Goal: Task Accomplishment & Management: Manage account settings

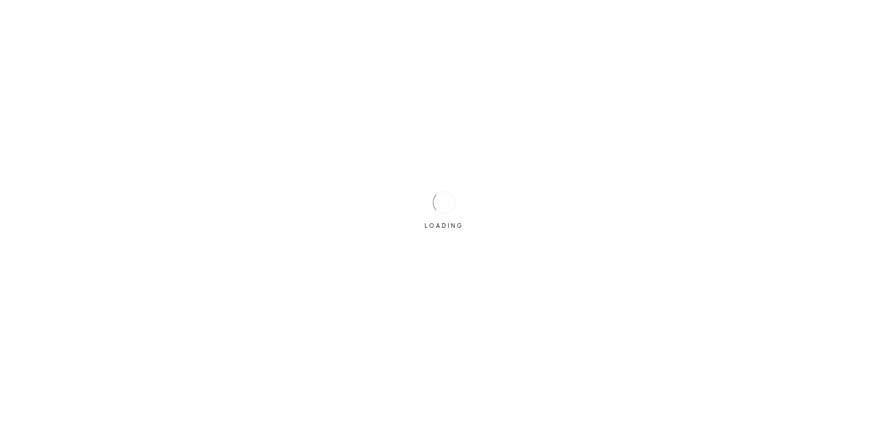
click at [431, 193] on div "LOADING" at bounding box center [444, 211] width 46 height 46
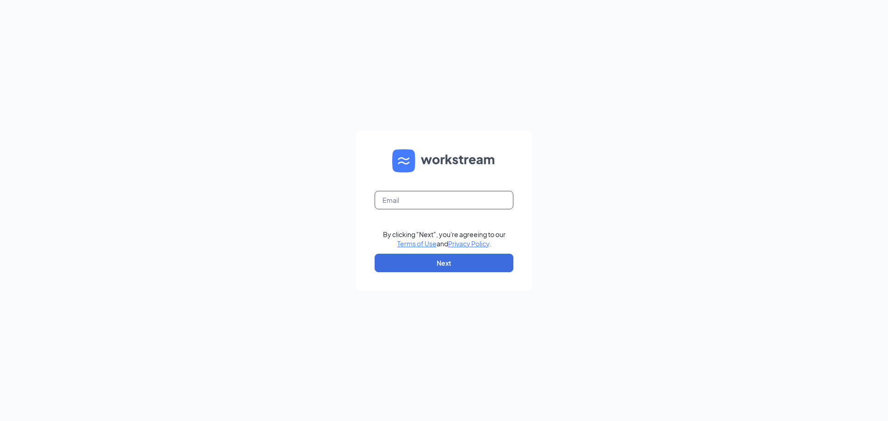
drag, startPoint x: 420, startPoint y: 185, endPoint x: 423, endPoint y: 195, distance: 10.5
click at [422, 185] on form "By clicking "Next", you're agreeing to our Terms of Use and Privacy Policy . Ne…" at bounding box center [444, 211] width 176 height 160
drag, startPoint x: 423, startPoint y: 198, endPoint x: 429, endPoint y: 201, distance: 6.2
click at [424, 198] on input "text" at bounding box center [444, 200] width 139 height 19
type input "davidh.culvers@gmail.com"
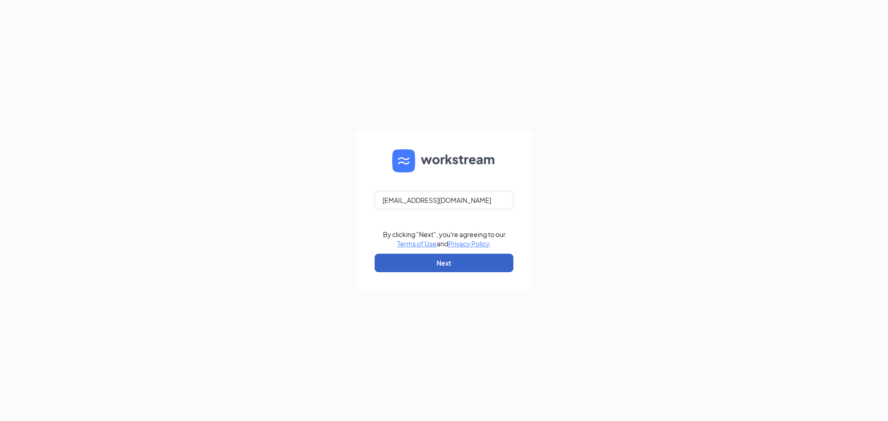
click at [453, 263] on button "Next" at bounding box center [444, 263] width 139 height 19
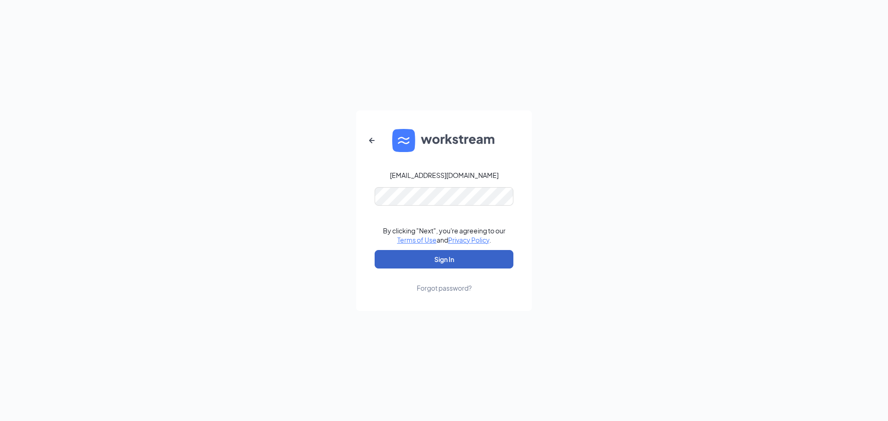
click at [451, 264] on button "Sign In" at bounding box center [444, 259] width 139 height 19
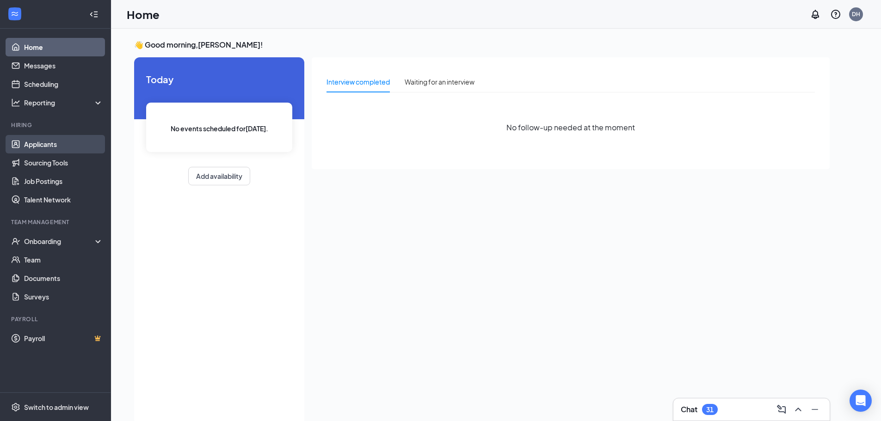
click at [60, 143] on link "Applicants" at bounding box center [63, 144] width 79 height 19
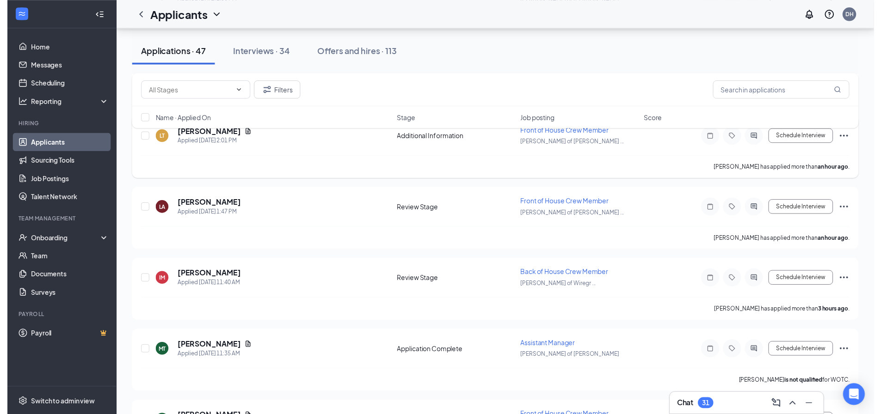
scroll to position [231, 0]
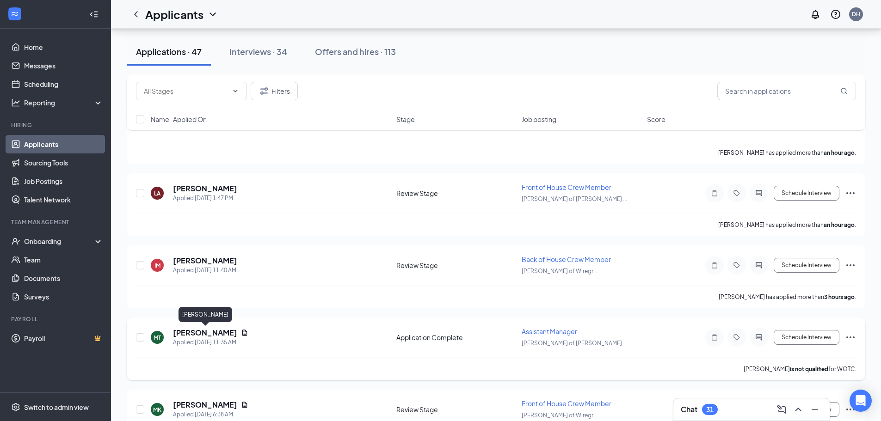
click at [207, 333] on h5 "[PERSON_NAME]" at bounding box center [205, 333] width 64 height 10
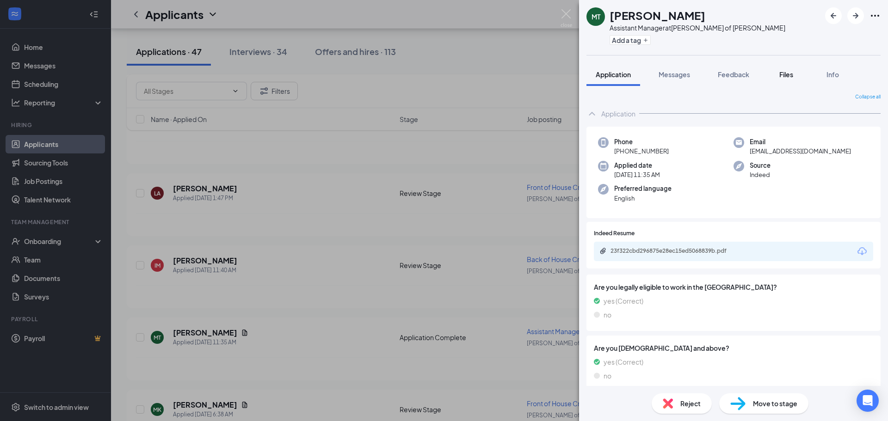
click at [793, 75] on span "Files" at bounding box center [786, 74] width 14 height 8
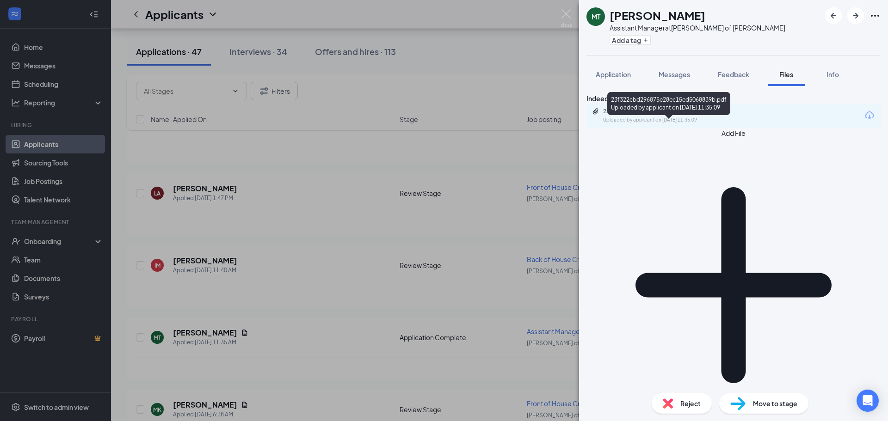
click at [655, 115] on div "23f322cbd296875e28ec15ed5068839b.pdf" at bounding box center [668, 111] width 130 height 7
click at [565, 15] on img at bounding box center [567, 18] width 12 height 18
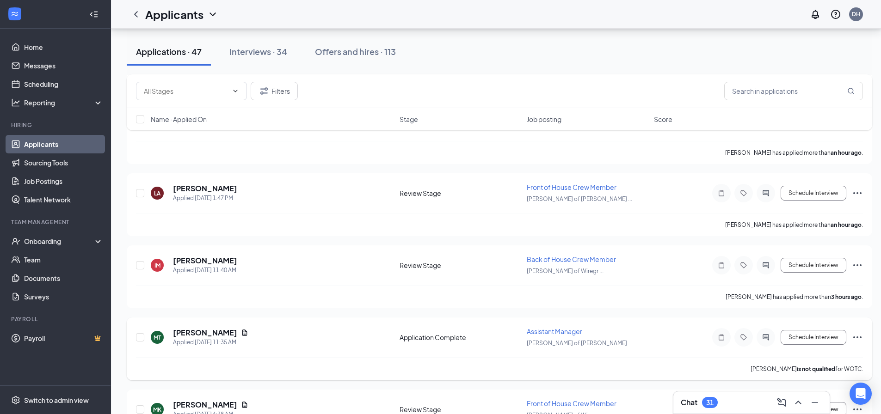
click at [546, 330] on span "Assistant Manager" at bounding box center [555, 331] width 56 height 8
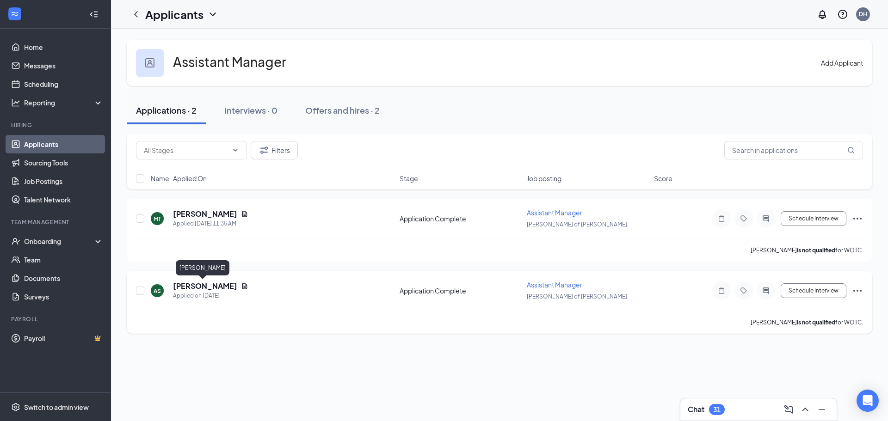
click at [188, 282] on h5 "[PERSON_NAME]" at bounding box center [205, 286] width 64 height 10
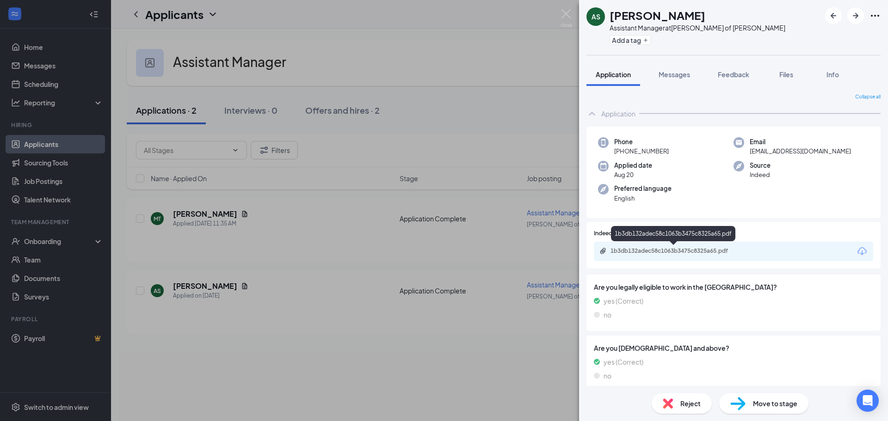
click at [706, 248] on div "1b3db132adec58c1063b3475c8325a65.pdf" at bounding box center [676, 250] width 130 height 7
click at [566, 16] on img at bounding box center [567, 18] width 12 height 18
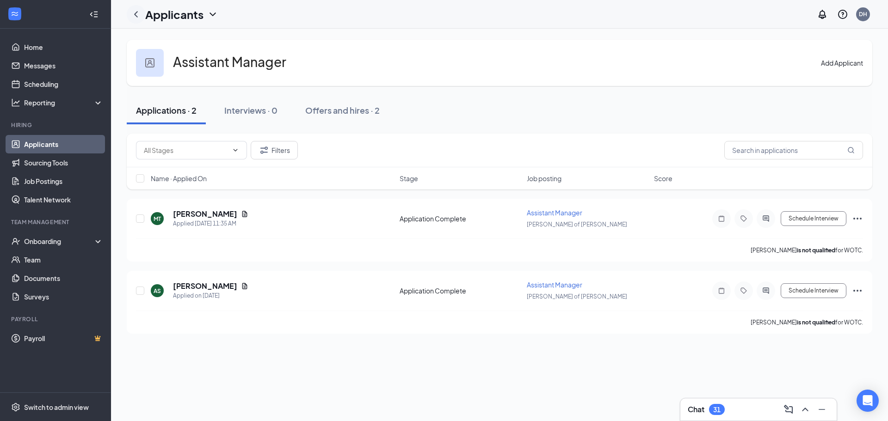
click at [139, 18] on icon "ChevronLeft" at bounding box center [135, 14] width 11 height 11
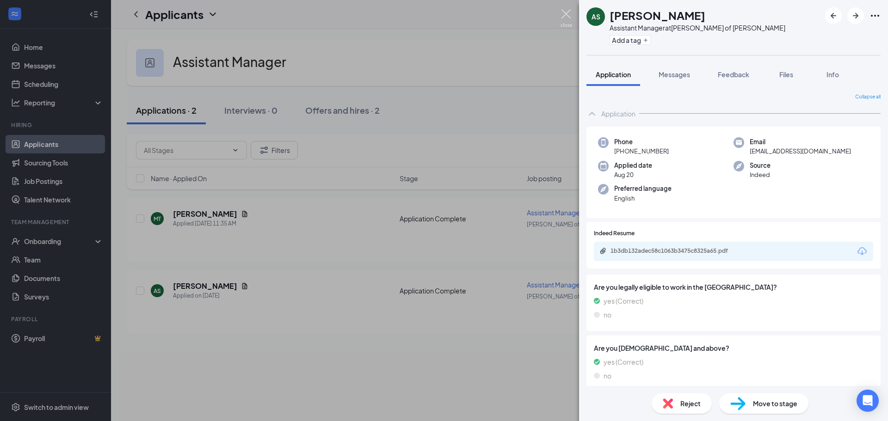
click at [562, 17] on img at bounding box center [567, 18] width 12 height 18
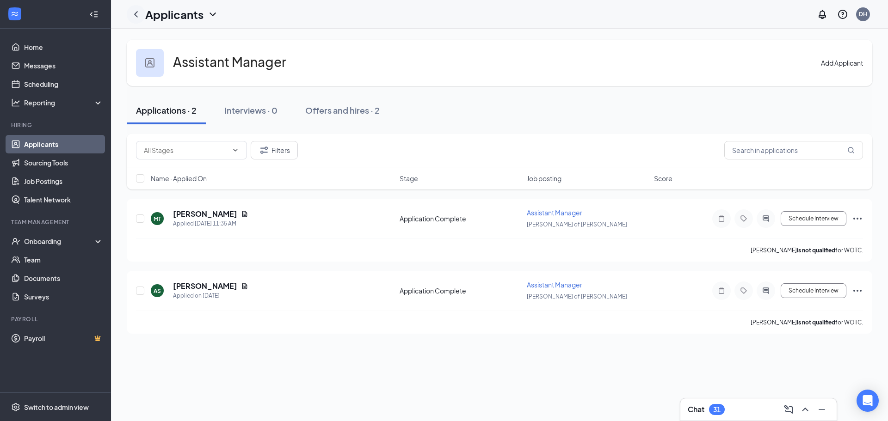
click at [135, 14] on icon "ChevronLeft" at bounding box center [136, 14] width 4 height 6
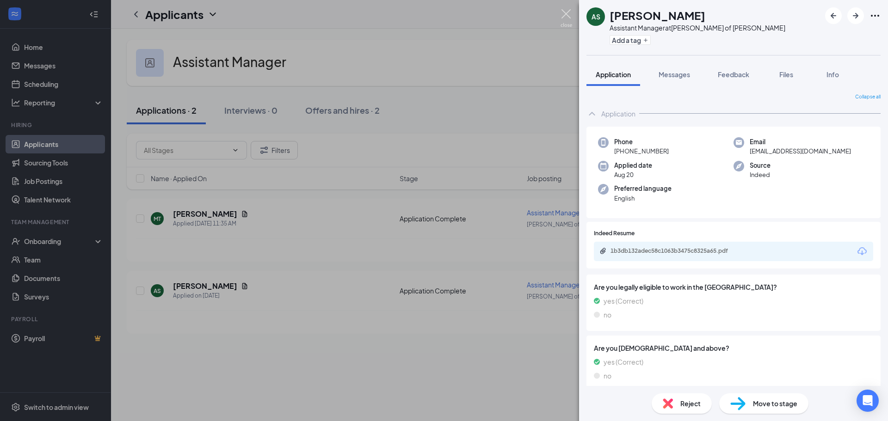
click at [569, 17] on img at bounding box center [567, 18] width 12 height 18
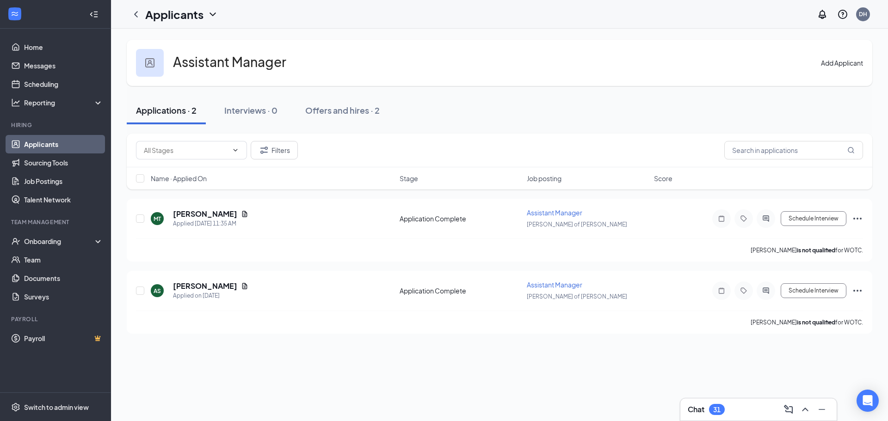
click at [72, 143] on link "Applicants" at bounding box center [63, 144] width 79 height 19
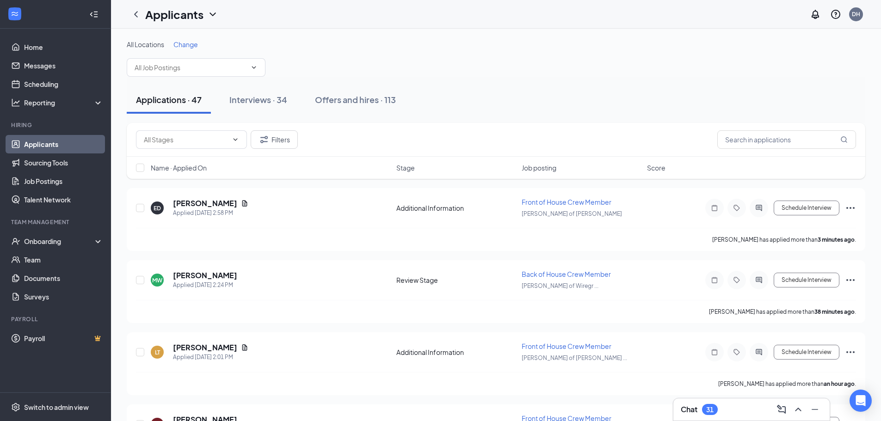
click at [213, 16] on icon "ChevronDown" at bounding box center [213, 14] width 6 height 4
click at [434, 53] on div "All Locations Change" at bounding box center [496, 58] width 739 height 37
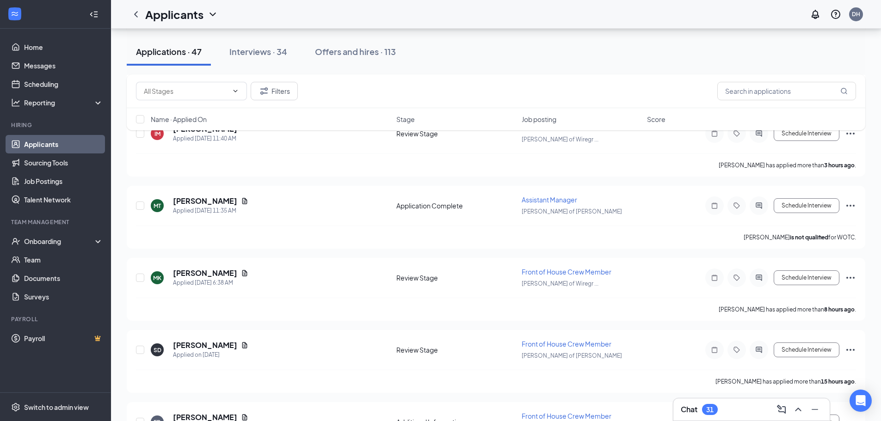
scroll to position [370, 0]
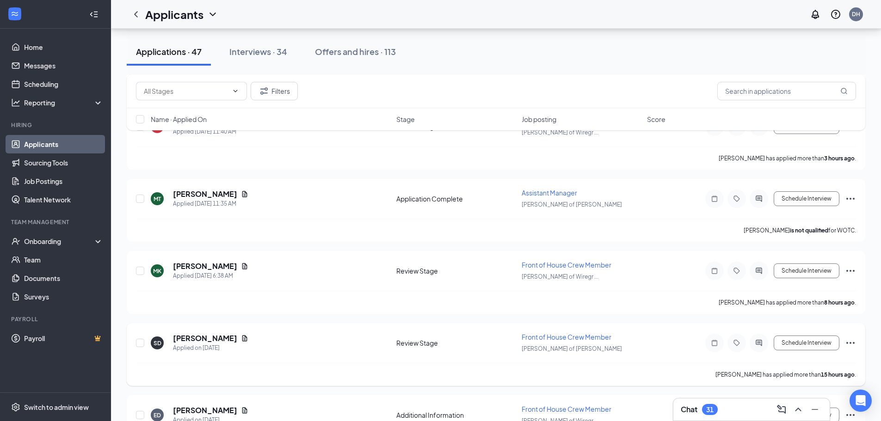
click at [549, 339] on span "Front of House Crew Member" at bounding box center [567, 337] width 90 height 8
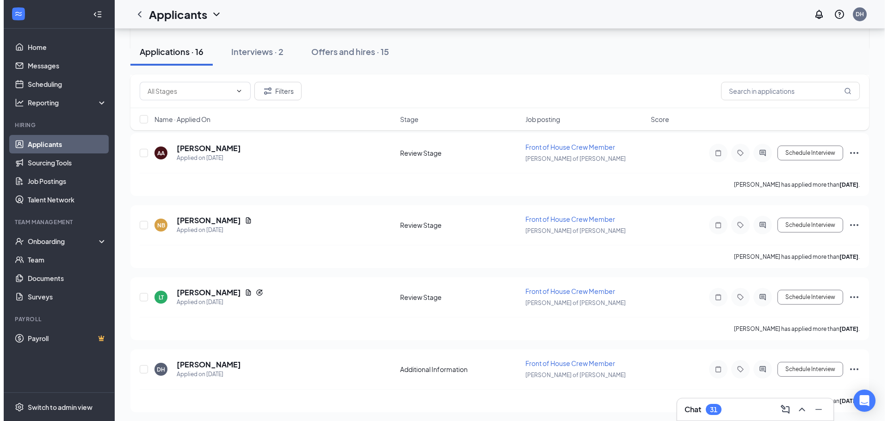
scroll to position [509, 0]
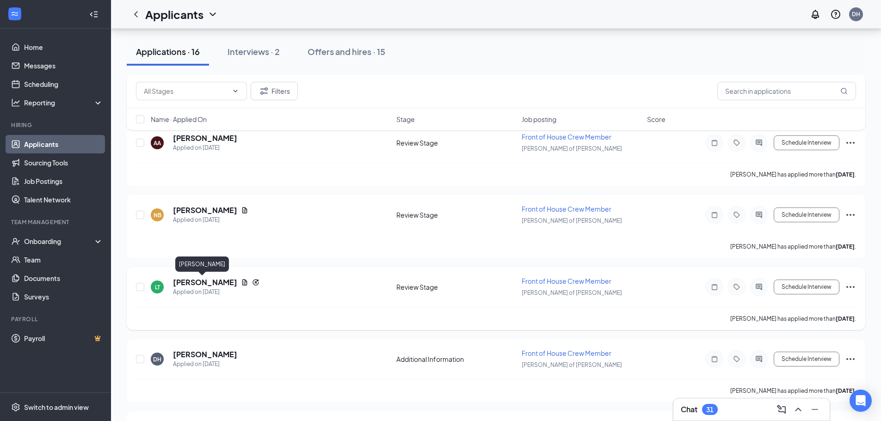
click at [197, 283] on h5 "[PERSON_NAME]" at bounding box center [205, 283] width 64 height 10
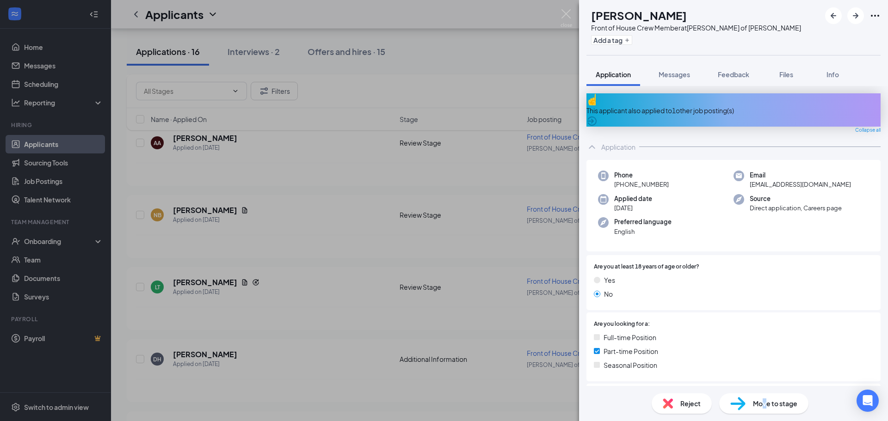
click at [765, 399] on span "Move to stage" at bounding box center [775, 404] width 44 height 10
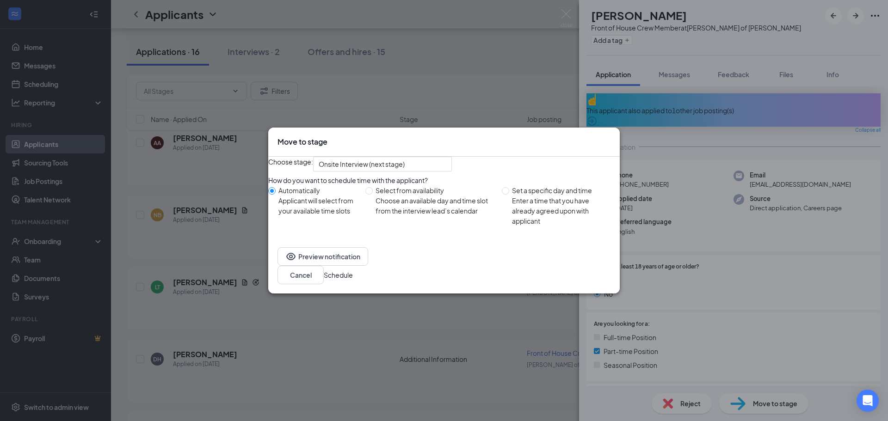
click at [380, 213] on span "Select from availability Choose an available day and time slot from the intervi…" at bounding box center [435, 200] width 125 height 31
click at [373, 195] on input "Select from availability Choose an available day and time slot from the intervi…" at bounding box center [368, 190] width 7 height 7
radio input "true"
radio input "false"
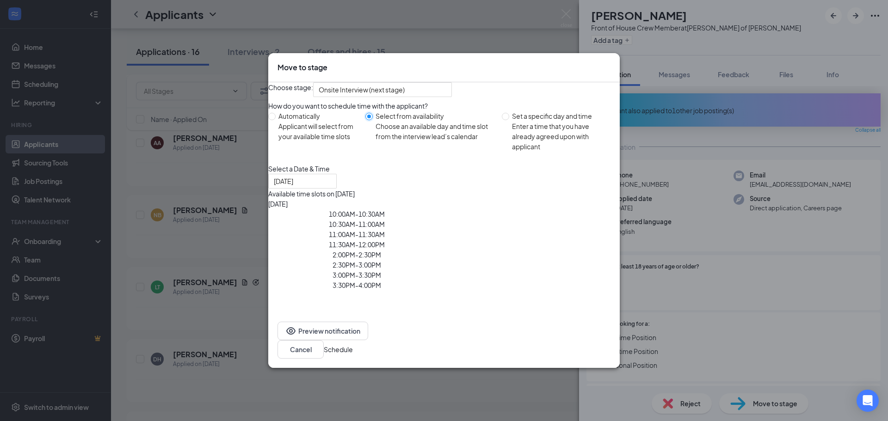
type input "[DATE]"
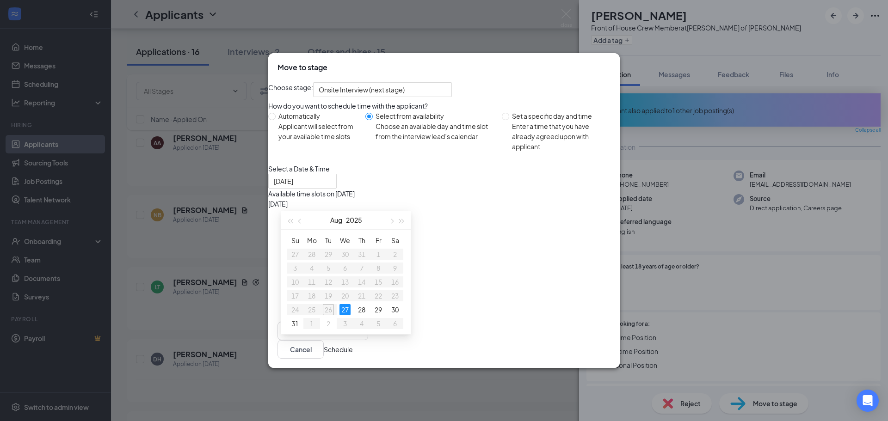
click at [510, 130] on span "Set a specific day and time Enter a time that you have already agreed upon with…" at bounding box center [562, 131] width 107 height 41
click at [509, 120] on input "Set a specific day and time Enter a time that you have already agreed upon with…" at bounding box center [505, 116] width 7 height 7
radio input "true"
radio input "false"
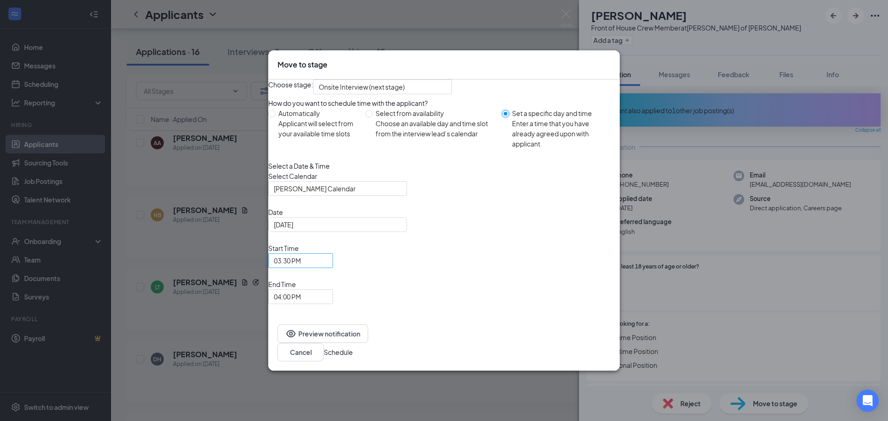
click at [319, 279] on span "03:30 PM" at bounding box center [296, 266] width 45 height 25
click at [301, 290] on span "04:00 PM" at bounding box center [287, 297] width 27 height 14
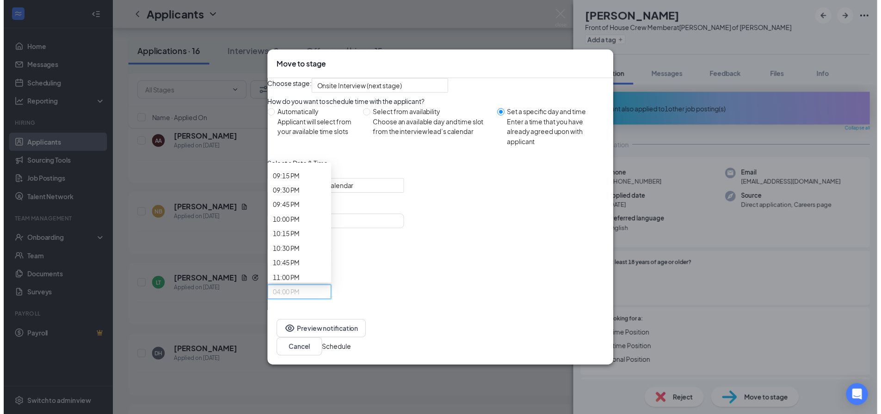
scroll to position [1312, 0]
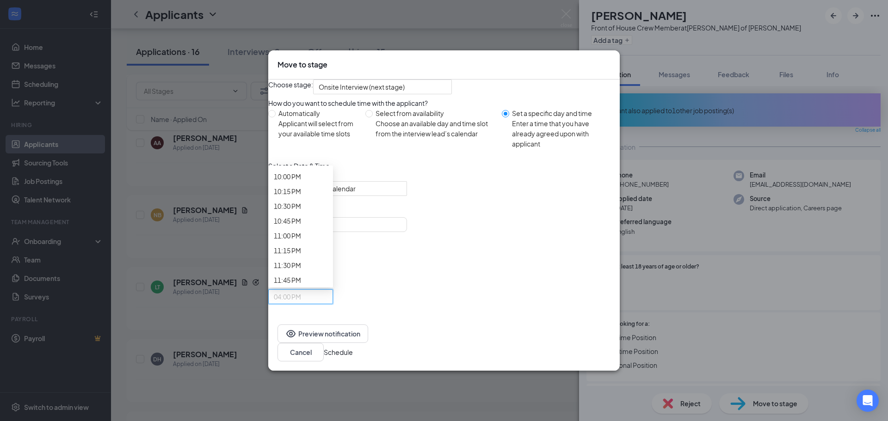
click at [353, 347] on button "Schedule" at bounding box center [338, 352] width 29 height 10
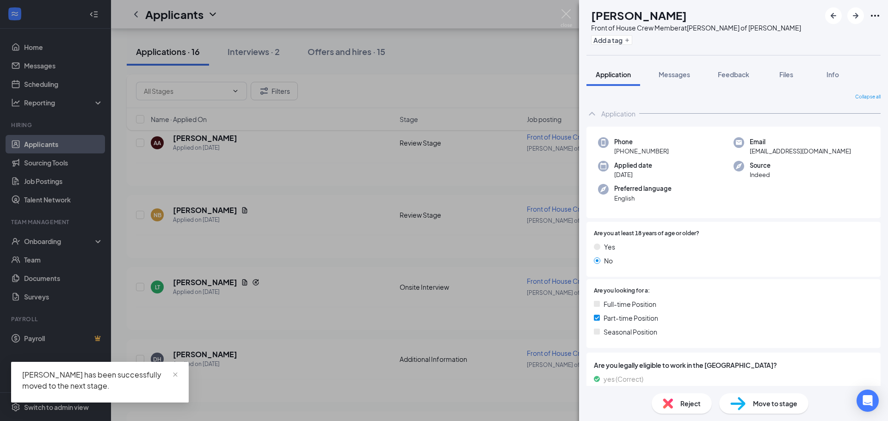
click at [566, 9] on div "DH [PERSON_NAME] Front of House Crew Member at [PERSON_NAME] of [PERSON_NAME] A…" at bounding box center [444, 210] width 888 height 421
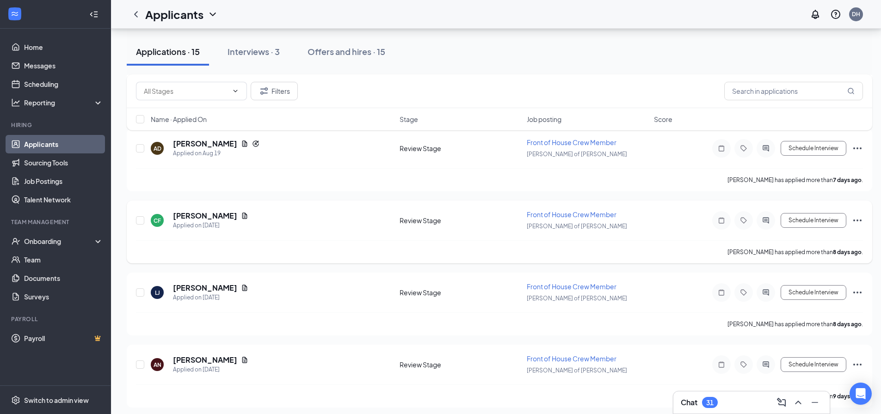
scroll to position [869, 0]
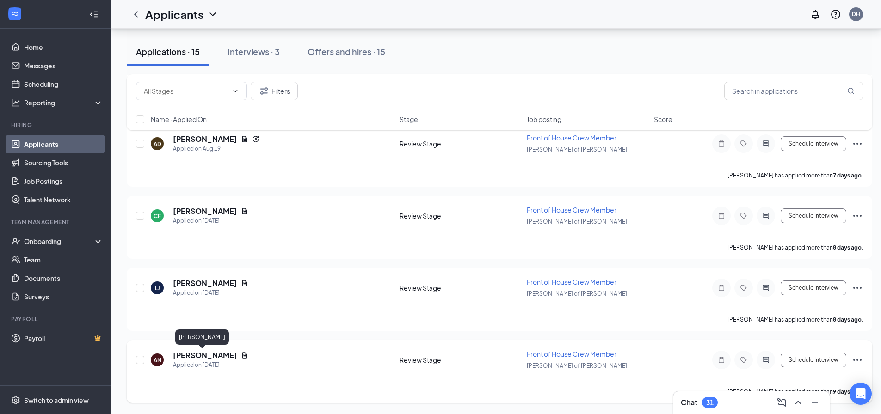
click at [196, 357] on h5 "[PERSON_NAME]" at bounding box center [205, 356] width 64 height 10
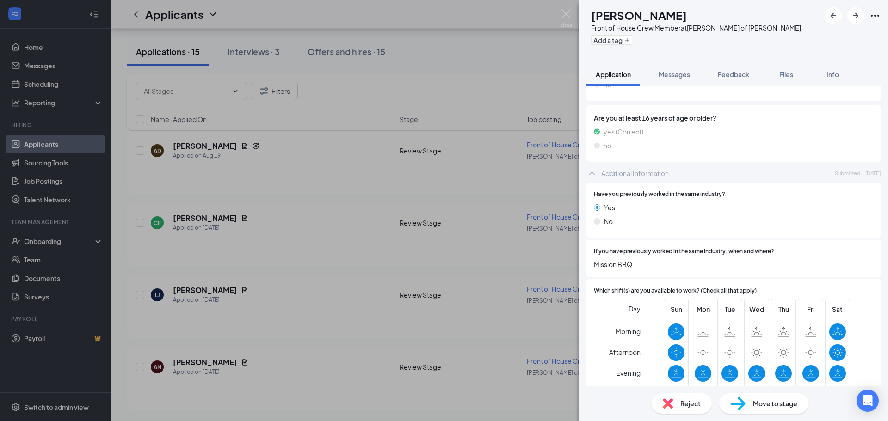
scroll to position [470, 0]
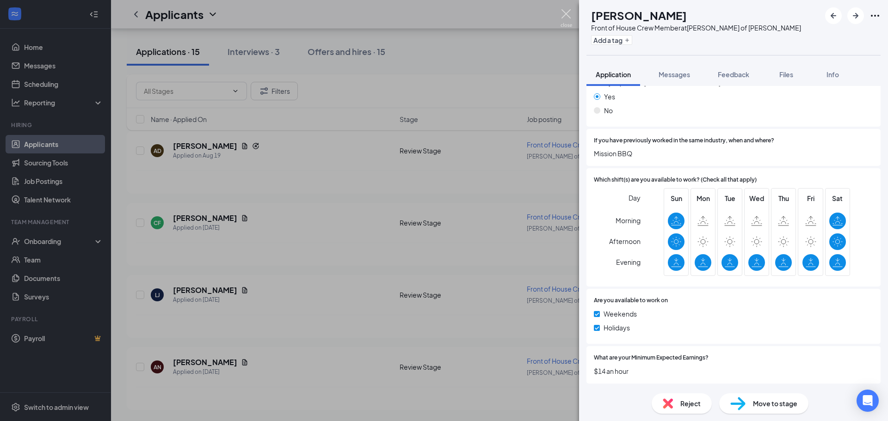
click at [567, 13] on img at bounding box center [567, 18] width 12 height 18
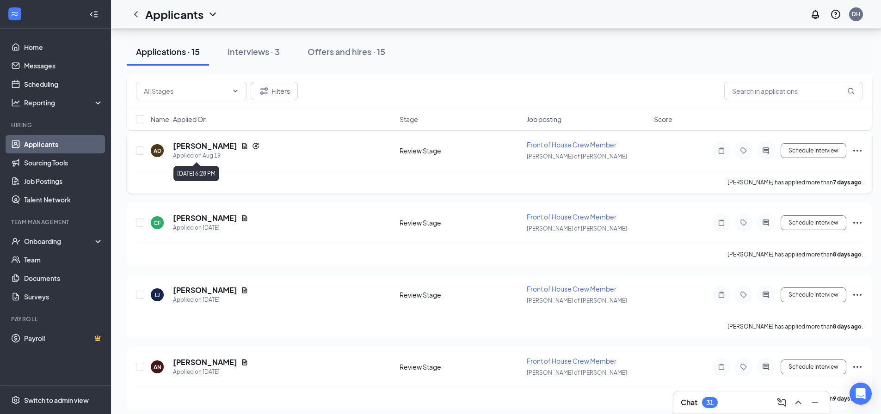
click at [193, 148] on h5 "[PERSON_NAME]" at bounding box center [205, 146] width 64 height 10
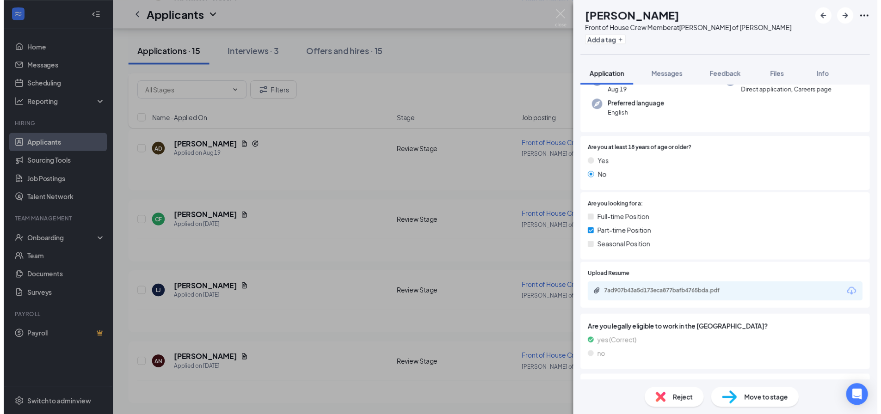
scroll to position [66, 0]
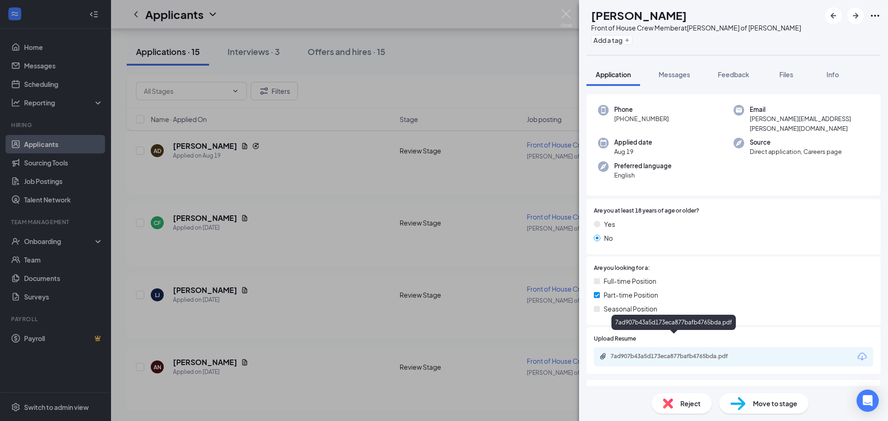
click at [666, 353] on div "7ad907b43a5d173eca877bafb4765bda.pdf" at bounding box center [676, 356] width 130 height 7
click at [565, 19] on img at bounding box center [567, 18] width 12 height 18
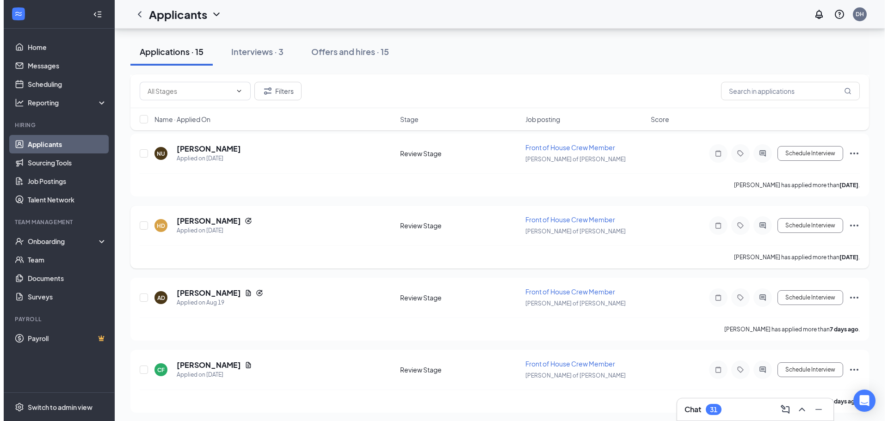
scroll to position [769, 0]
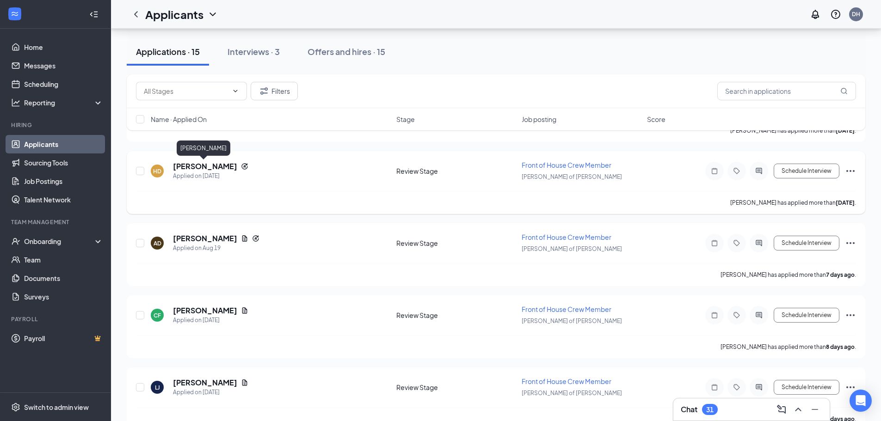
click at [200, 165] on h5 "[PERSON_NAME]" at bounding box center [205, 166] width 64 height 10
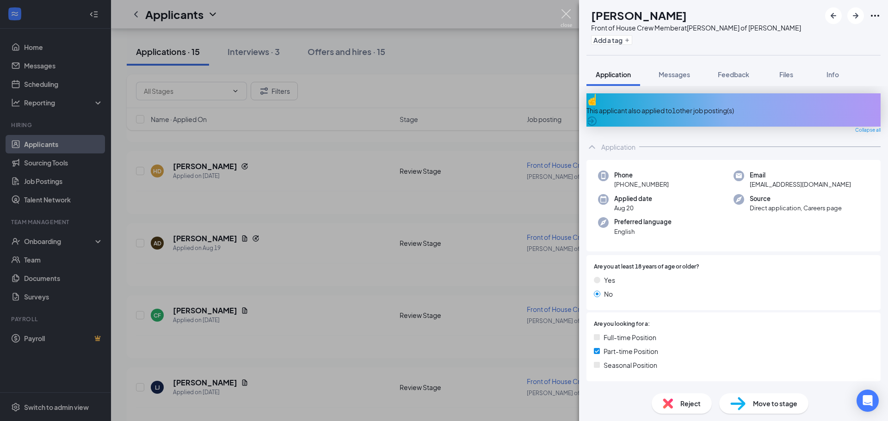
click at [562, 13] on img at bounding box center [567, 18] width 12 height 18
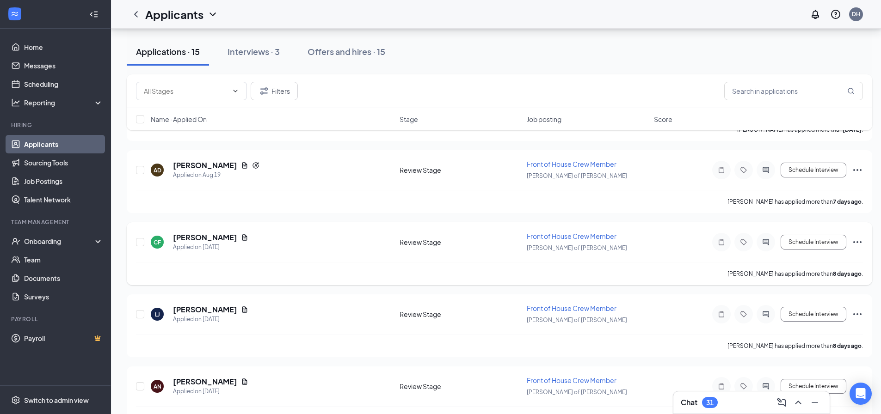
scroll to position [869, 0]
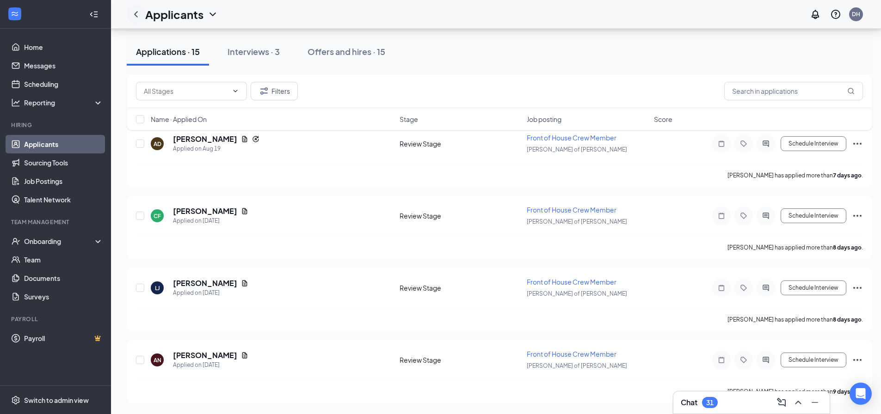
click at [136, 15] on icon "ChevronLeft" at bounding box center [136, 14] width 4 height 6
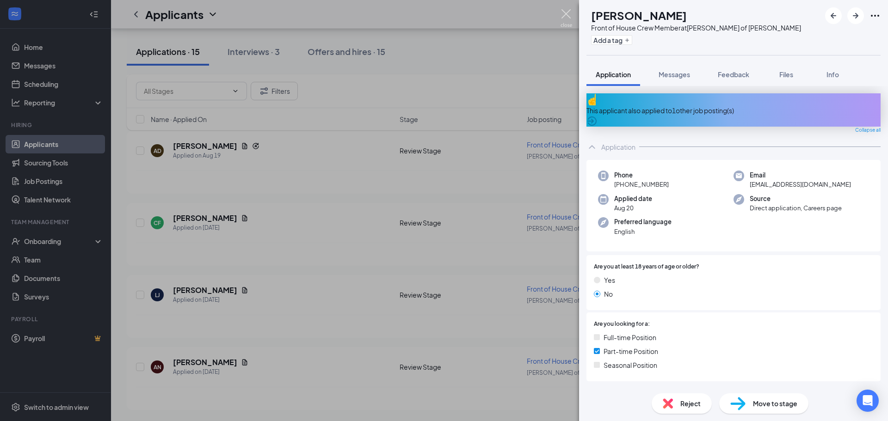
click at [566, 12] on img at bounding box center [567, 18] width 12 height 18
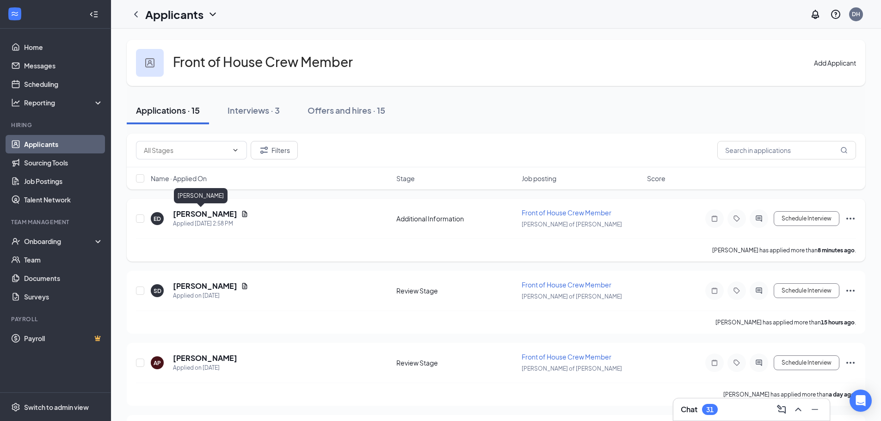
click at [191, 213] on h5 "[PERSON_NAME]" at bounding box center [205, 214] width 64 height 10
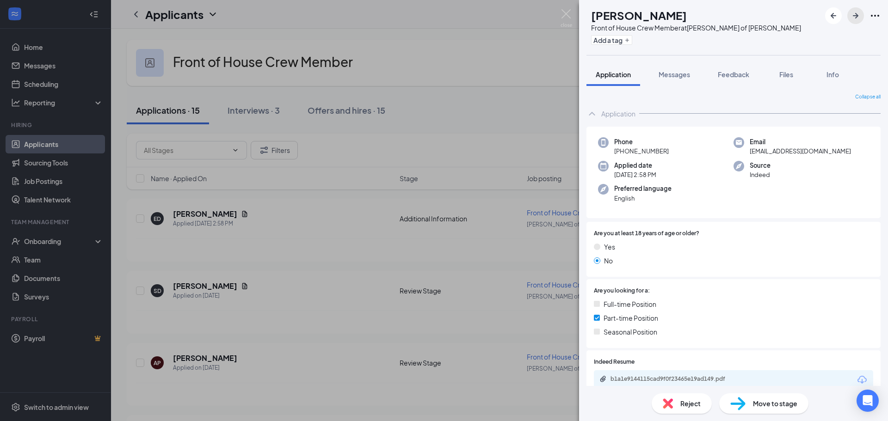
click at [855, 17] on icon "ArrowRight" at bounding box center [855, 15] width 11 height 11
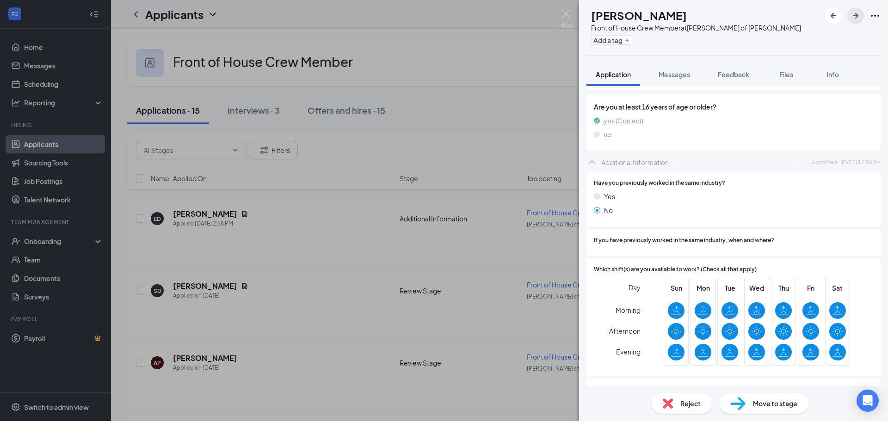
scroll to position [460, 0]
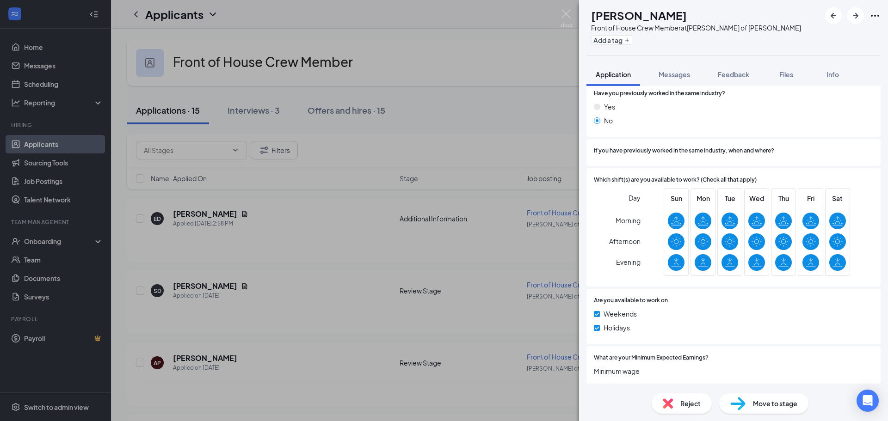
click at [755, 409] on div "Move to stage" at bounding box center [763, 404] width 89 height 20
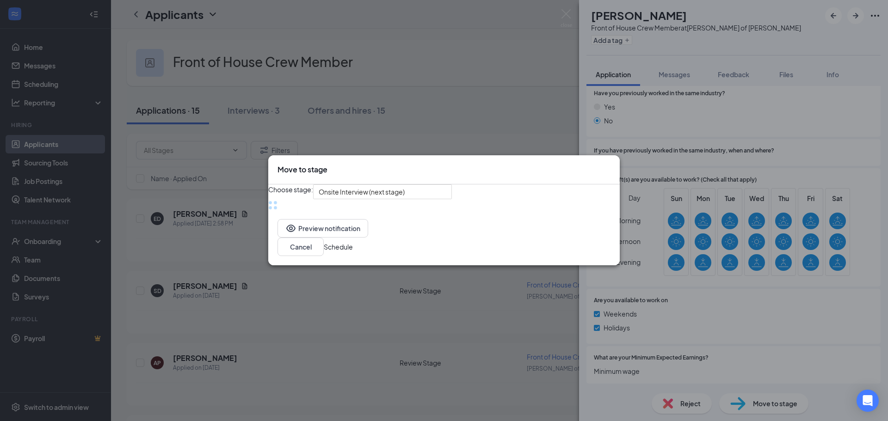
scroll to position [456, 0]
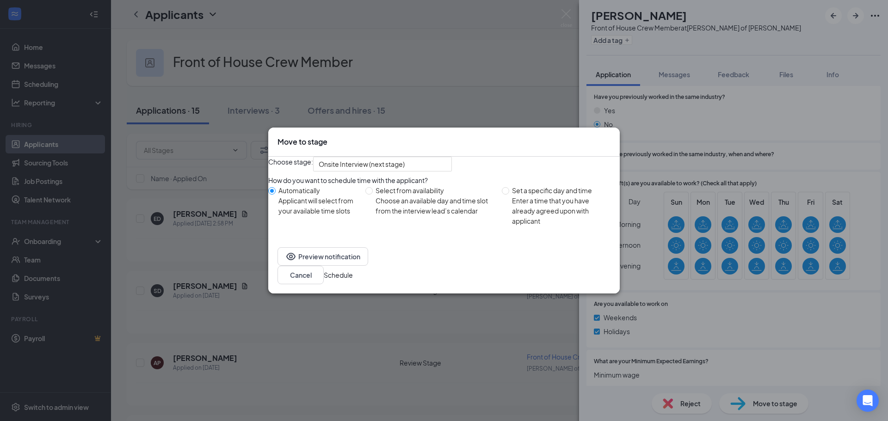
click at [353, 280] on button "Schedule" at bounding box center [338, 275] width 29 height 10
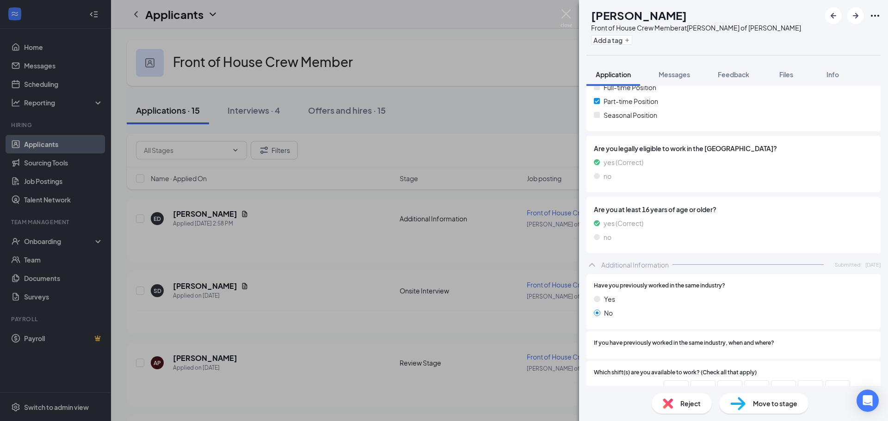
scroll to position [111, 0]
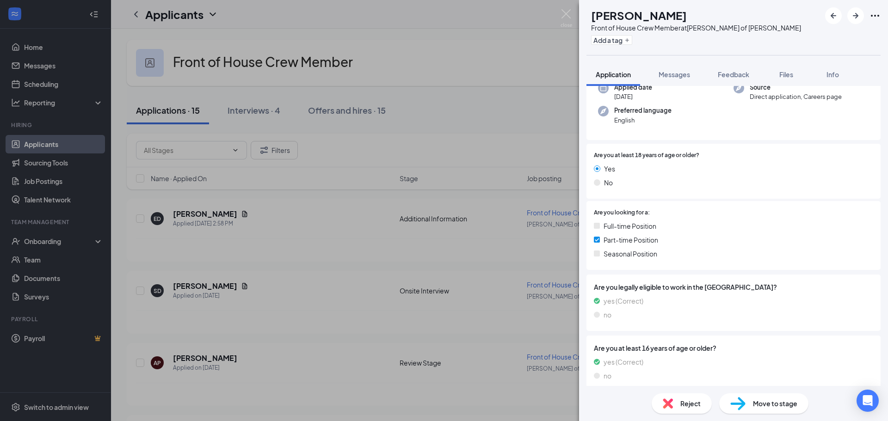
click at [779, 407] on span "Move to stage" at bounding box center [775, 404] width 44 height 10
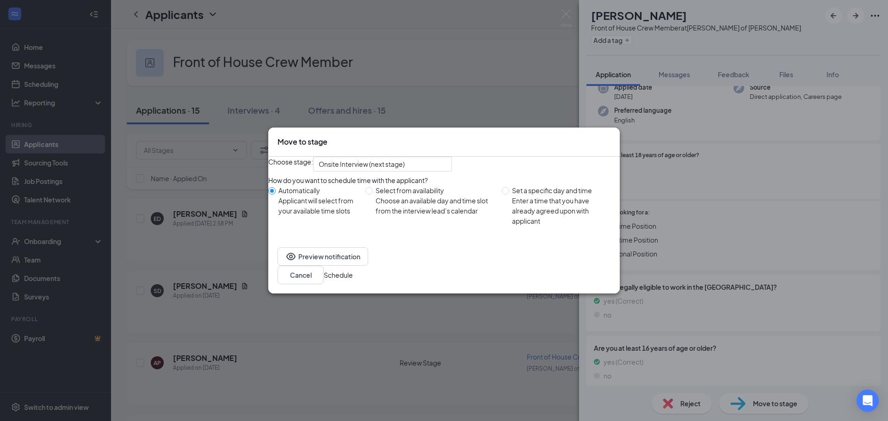
click at [353, 280] on button "Schedule" at bounding box center [338, 275] width 29 height 10
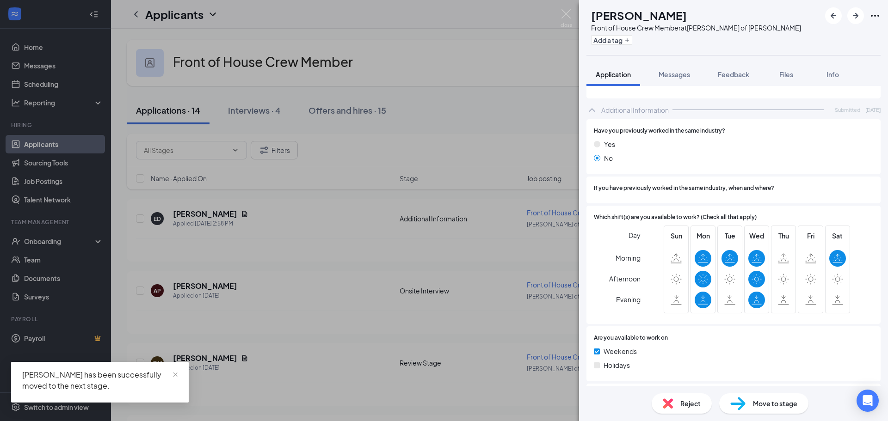
scroll to position [460, 0]
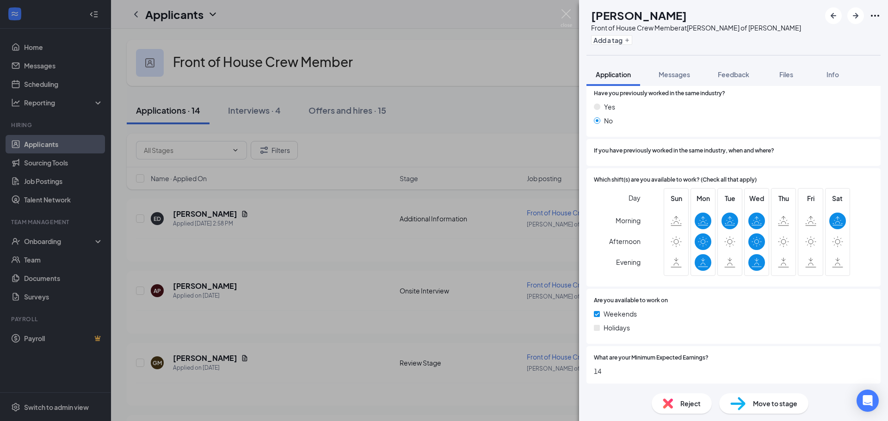
click at [673, 400] on div "Reject" at bounding box center [682, 404] width 60 height 20
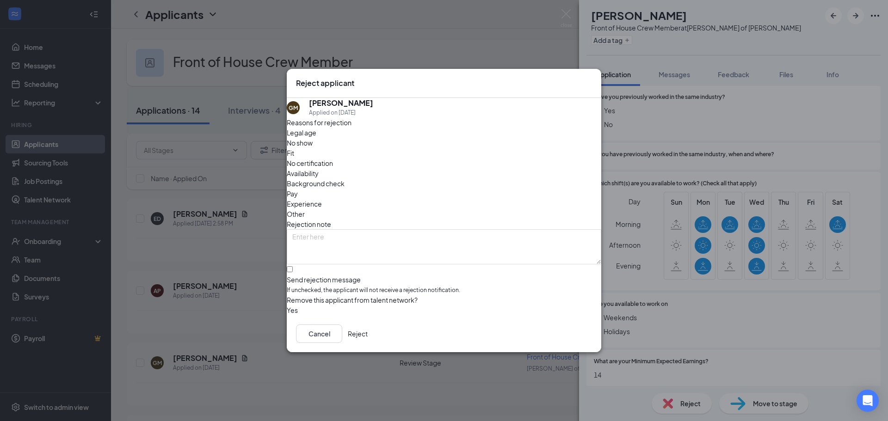
click at [504, 168] on div "Availability" at bounding box center [444, 173] width 315 height 10
click at [368, 335] on button "Reject" at bounding box center [358, 334] width 20 height 19
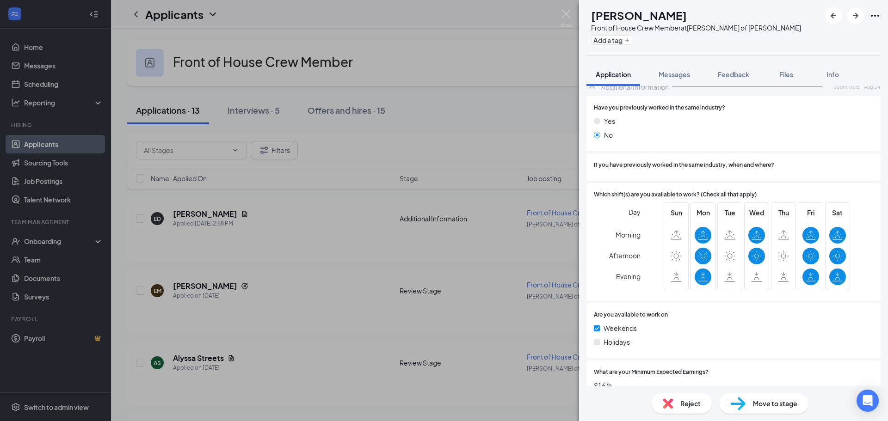
scroll to position [435, 0]
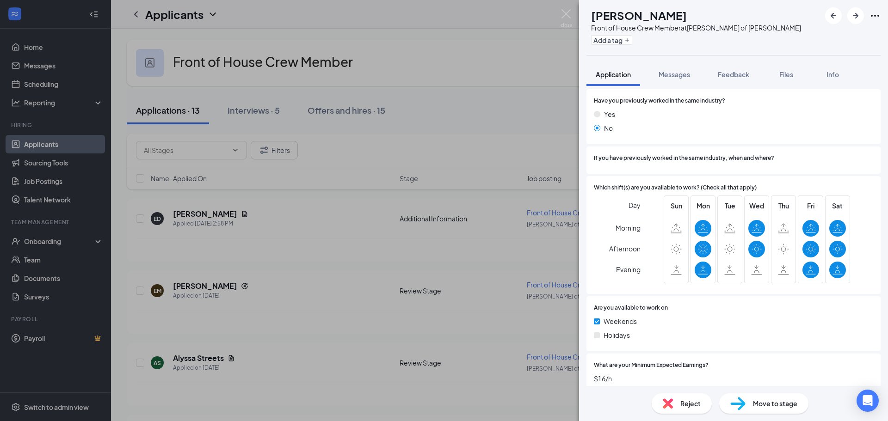
click at [682, 406] on span "Reject" at bounding box center [690, 404] width 20 height 10
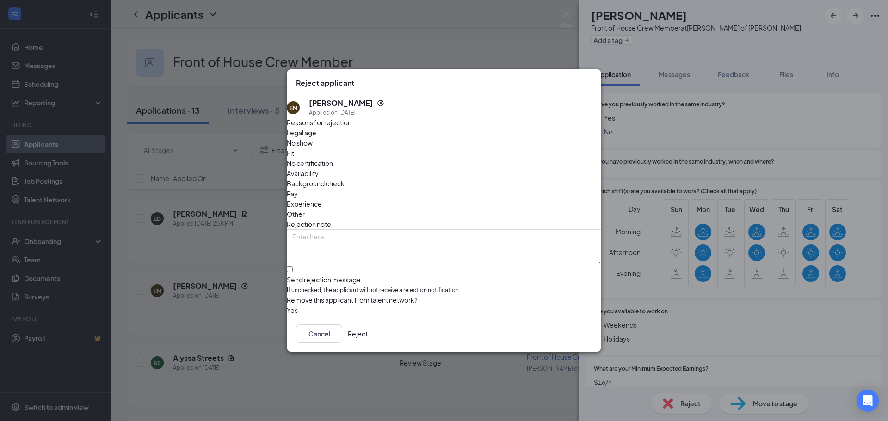
click at [385, 189] on div "Pay" at bounding box center [444, 194] width 315 height 10
click at [319, 168] on span "Availability" at bounding box center [303, 173] width 32 height 10
click at [368, 341] on button "Reject" at bounding box center [358, 334] width 20 height 19
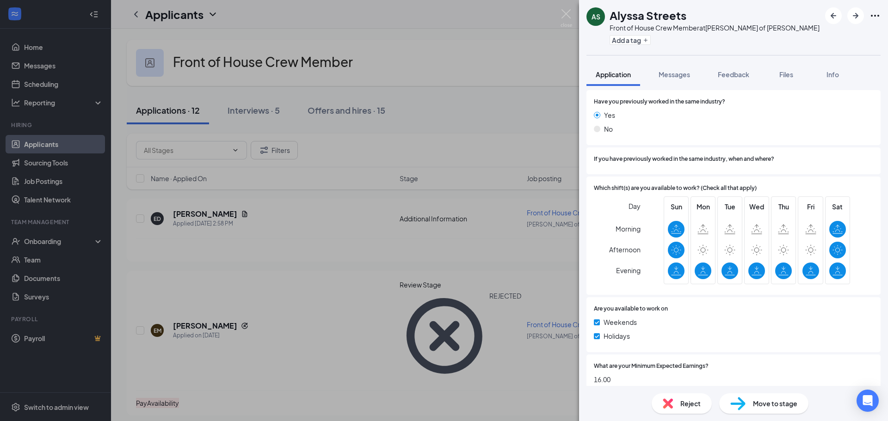
scroll to position [486, 0]
click at [694, 405] on span "Reject" at bounding box center [690, 404] width 20 height 10
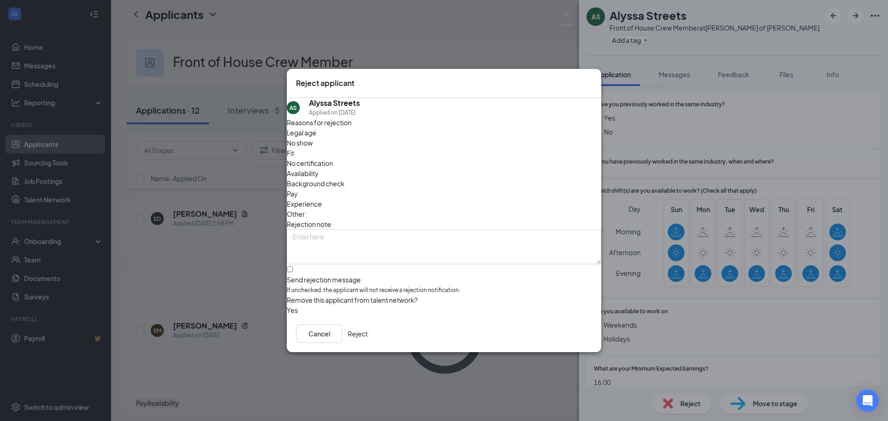
drag, startPoint x: 383, startPoint y: 174, endPoint x: 404, endPoint y: 185, distance: 23.8
click at [298, 189] on span "Pay" at bounding box center [292, 194] width 11 height 10
drag, startPoint x: 582, startPoint y: 82, endPoint x: 588, endPoint y: 82, distance: 6.5
click at [592, 78] on icon "Cross" at bounding box center [592, 78] width 0 height 0
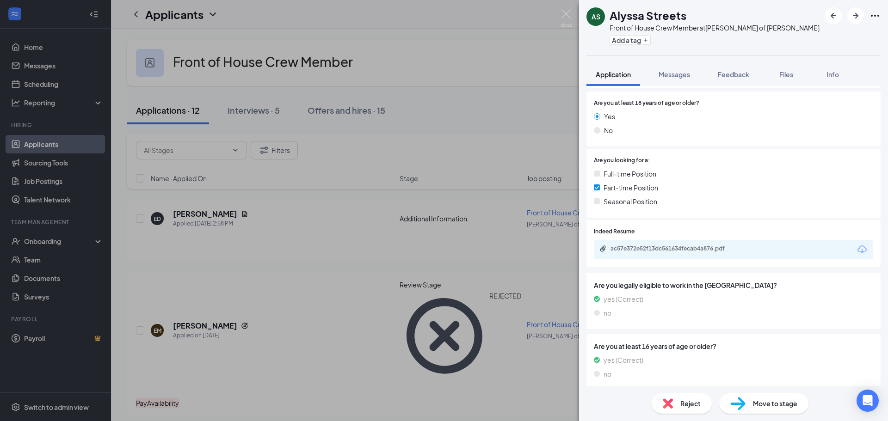
scroll to position [158, 0]
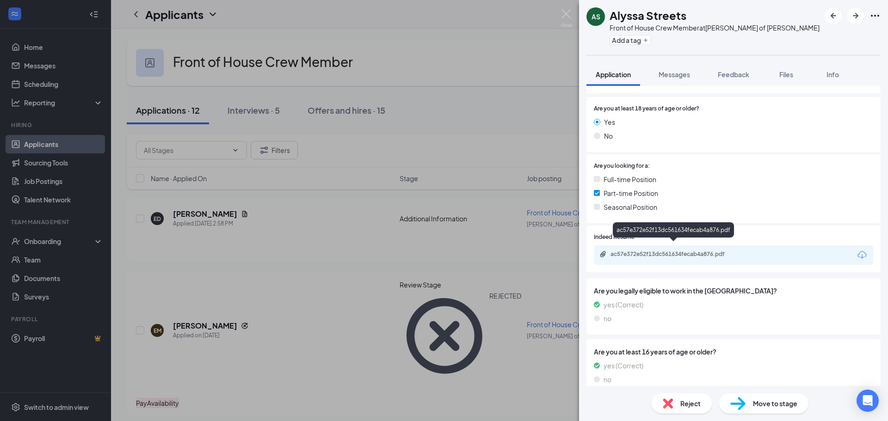
click at [657, 251] on div "ac57e372e52f13dc561634fecab4a876.pdf" at bounding box center [676, 254] width 130 height 7
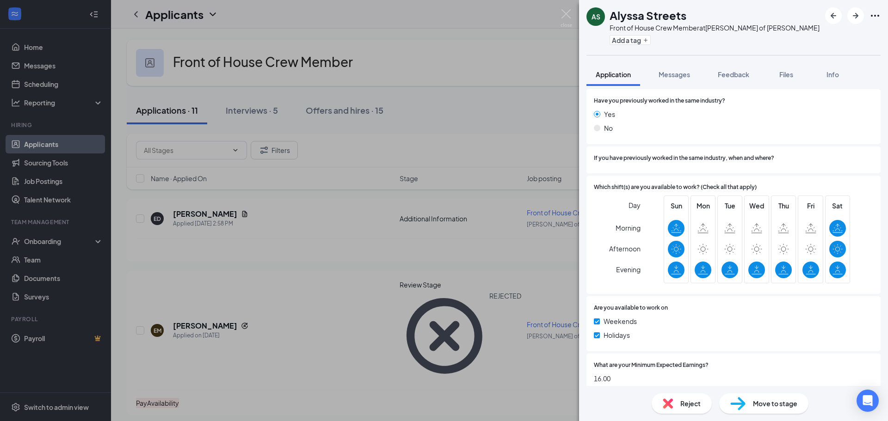
scroll to position [482, 0]
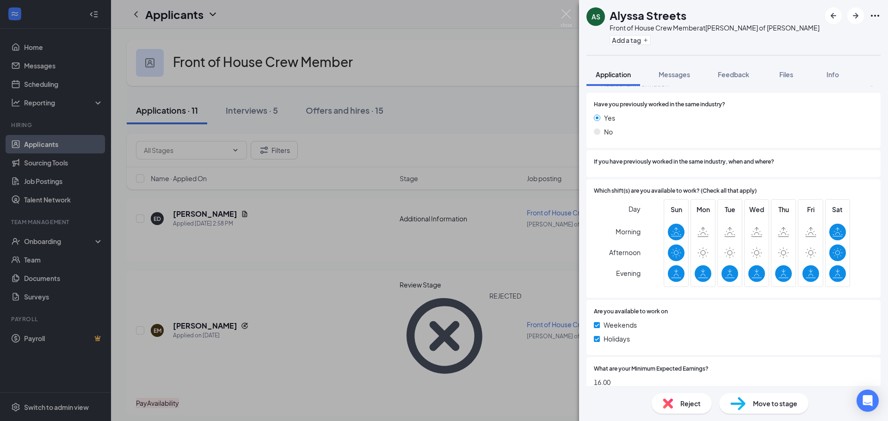
click at [690, 408] on span "Reject" at bounding box center [690, 404] width 20 height 10
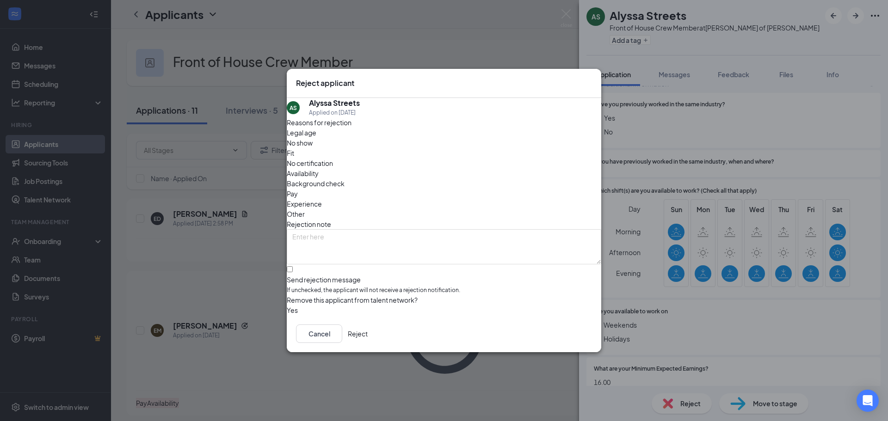
click at [298, 189] on span "Pay" at bounding box center [292, 194] width 11 height 10
click at [319, 168] on span "Availability" at bounding box center [303, 173] width 32 height 10
click at [368, 339] on button "Reject" at bounding box center [358, 334] width 20 height 19
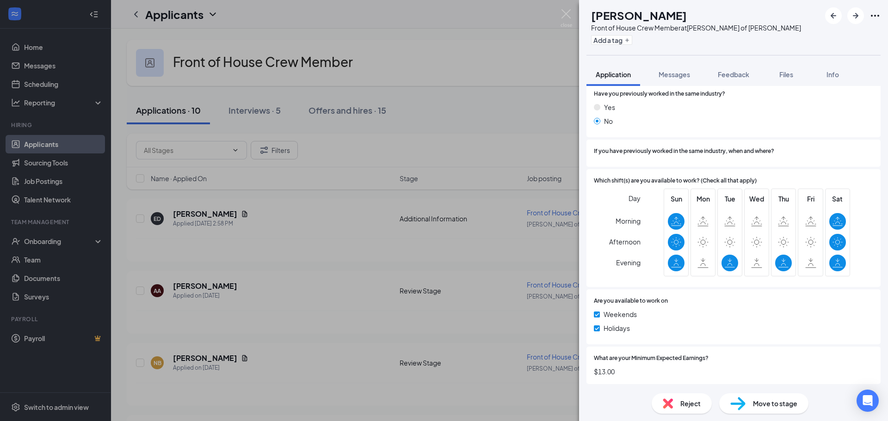
scroll to position [409, 0]
click at [685, 401] on span "Reject" at bounding box center [690, 404] width 20 height 10
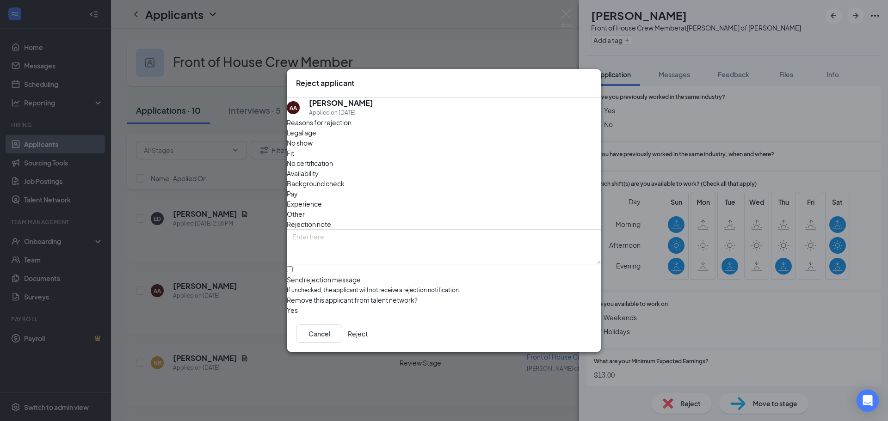
click at [516, 150] on div "Legal age No show Fit No certification Availability Background check Pay Experi…" at bounding box center [444, 174] width 315 height 92
click at [319, 168] on span "Availability" at bounding box center [303, 173] width 32 height 10
click at [368, 333] on button "Reject" at bounding box center [358, 334] width 20 height 19
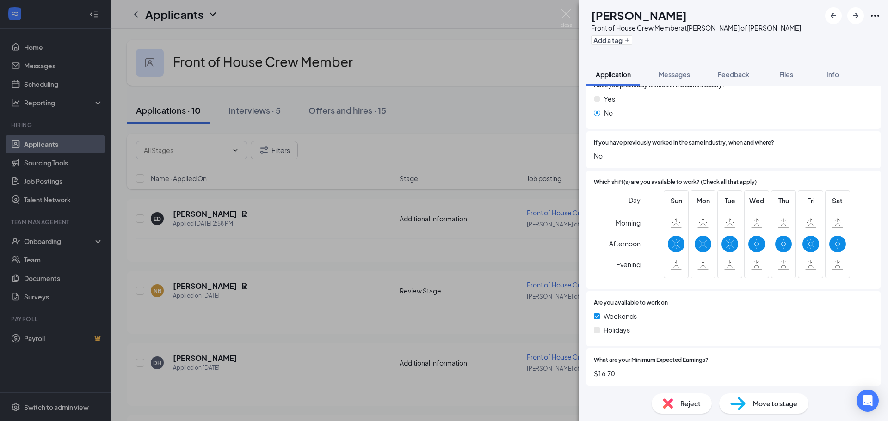
scroll to position [470, 0]
click at [680, 401] on span "Reject" at bounding box center [690, 404] width 20 height 10
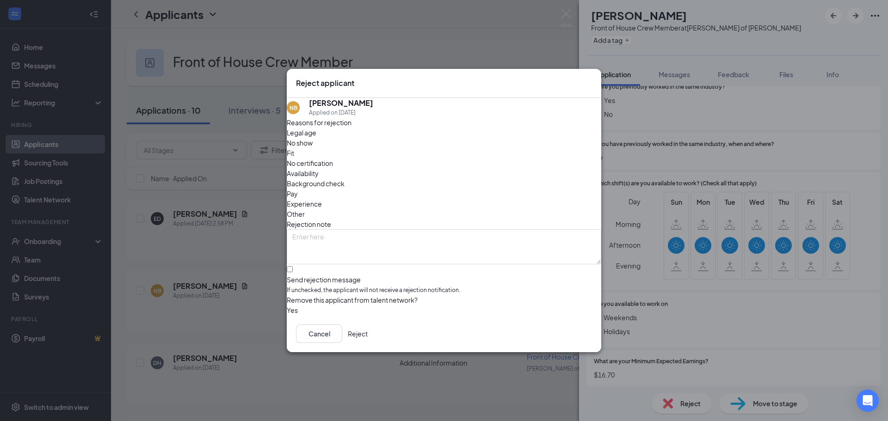
click at [298, 189] on span "Pay" at bounding box center [292, 194] width 11 height 10
click at [368, 335] on button "Reject" at bounding box center [358, 334] width 20 height 19
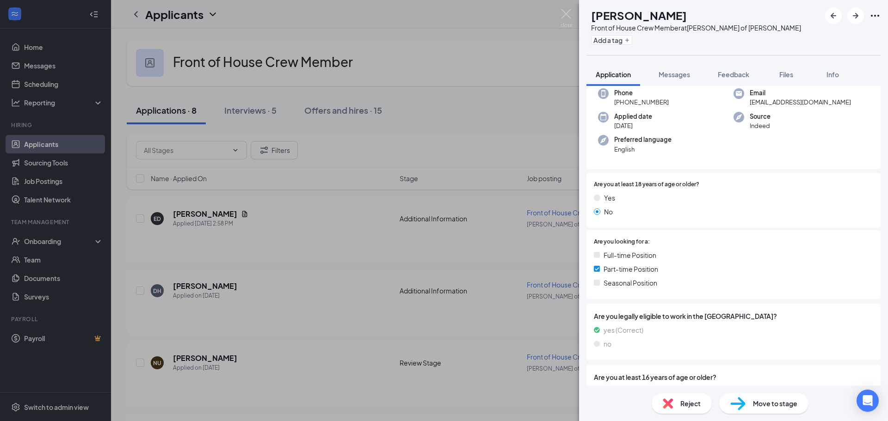
scroll to position [105, 0]
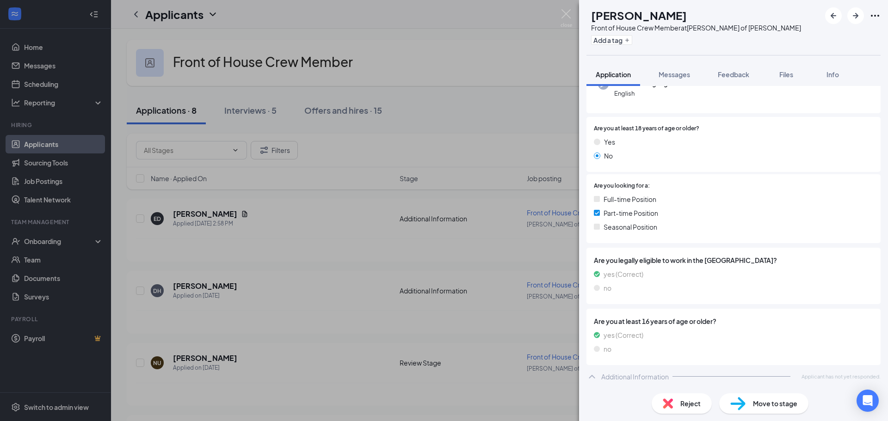
click at [590, 376] on icon "ChevronUp" at bounding box center [592, 376] width 11 height 11
click at [681, 408] on span "Reject" at bounding box center [690, 404] width 20 height 10
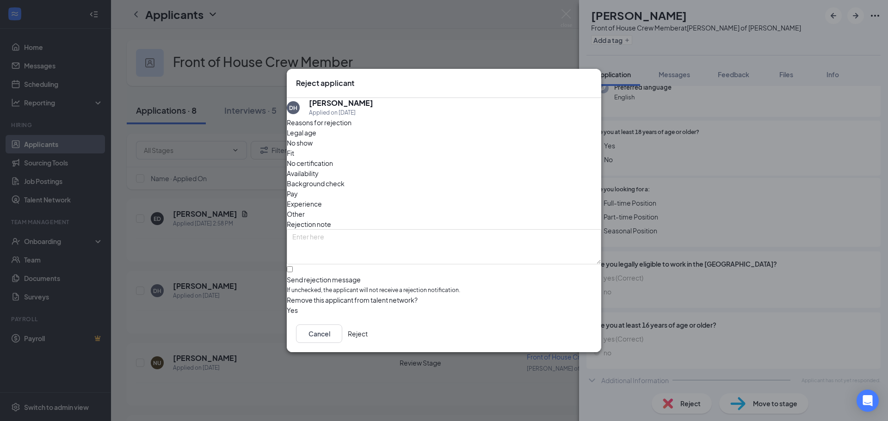
click at [368, 334] on button "Reject" at bounding box center [358, 334] width 20 height 19
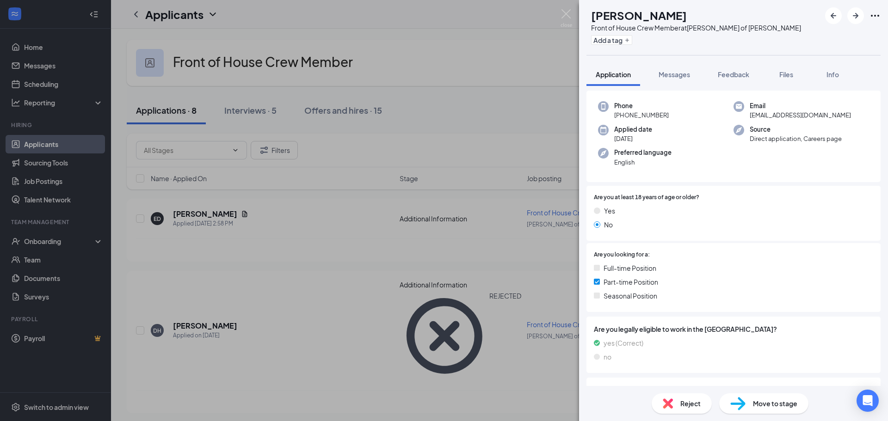
scroll to position [278, 0]
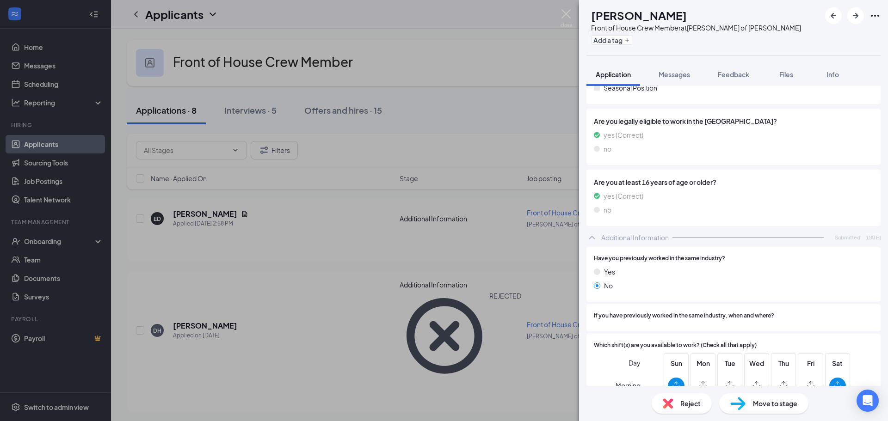
click at [673, 409] on div "Reject" at bounding box center [682, 404] width 60 height 20
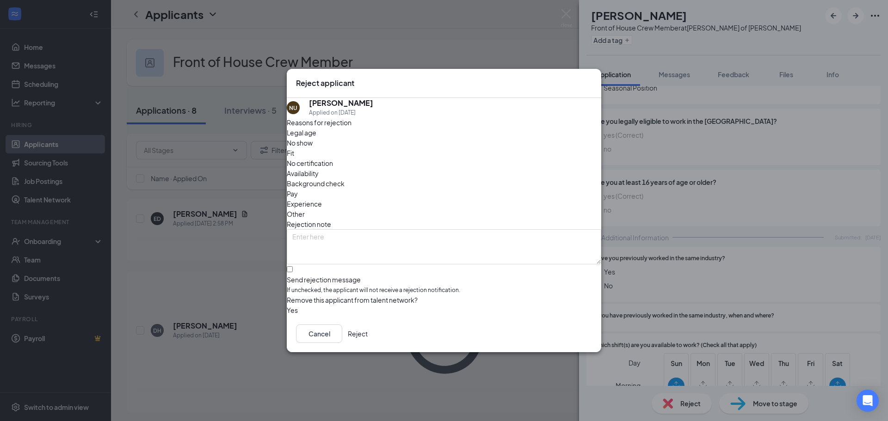
click at [319, 168] on span "Availability" at bounding box center [303, 173] width 32 height 10
click at [322, 199] on span "Experience" at bounding box center [304, 204] width 35 height 10
click at [368, 338] on button "Reject" at bounding box center [358, 334] width 20 height 19
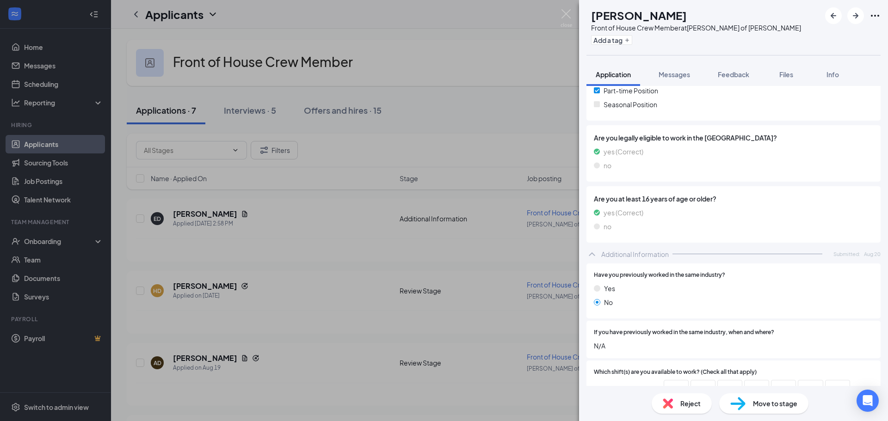
scroll to position [260, 0]
click at [685, 405] on span "Reject" at bounding box center [690, 404] width 20 height 10
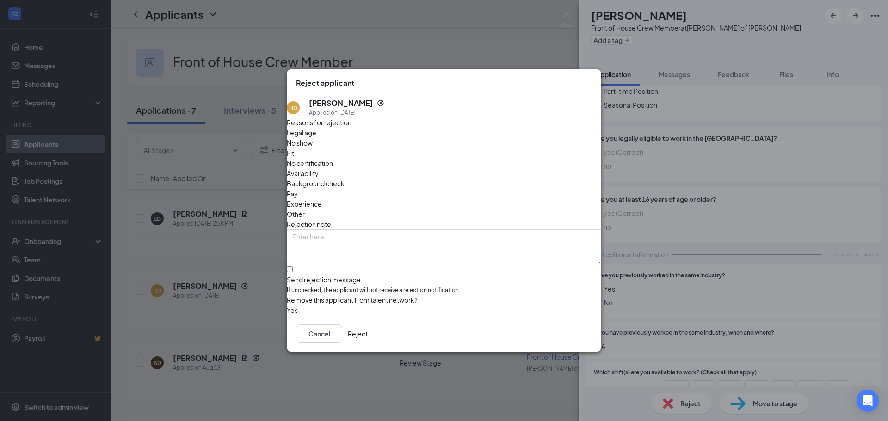
click at [319, 168] on span "Availability" at bounding box center [303, 173] width 32 height 10
click at [368, 336] on button "Reject" at bounding box center [358, 334] width 20 height 19
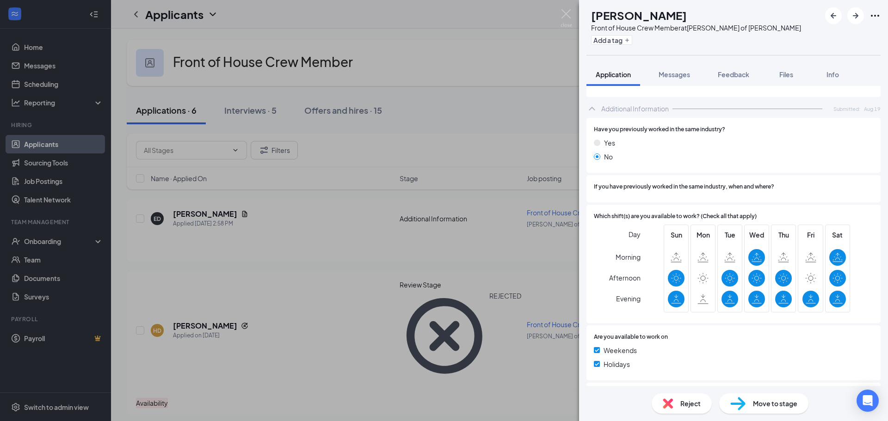
scroll to position [486, 0]
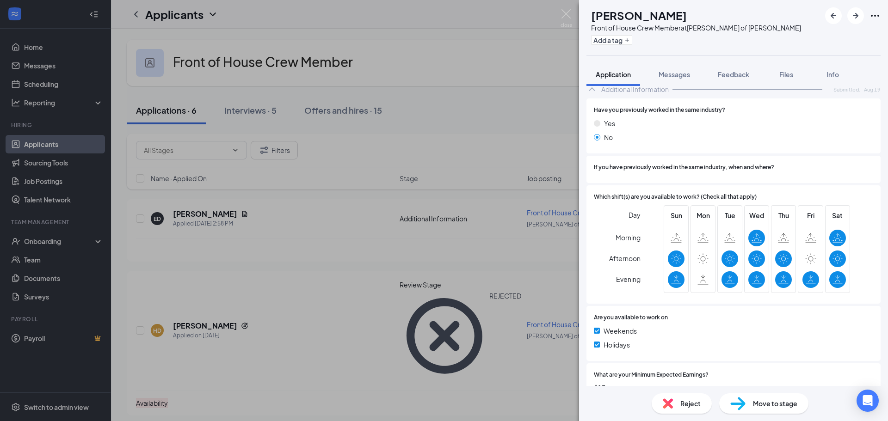
click at [685, 407] on span "Reject" at bounding box center [690, 404] width 20 height 10
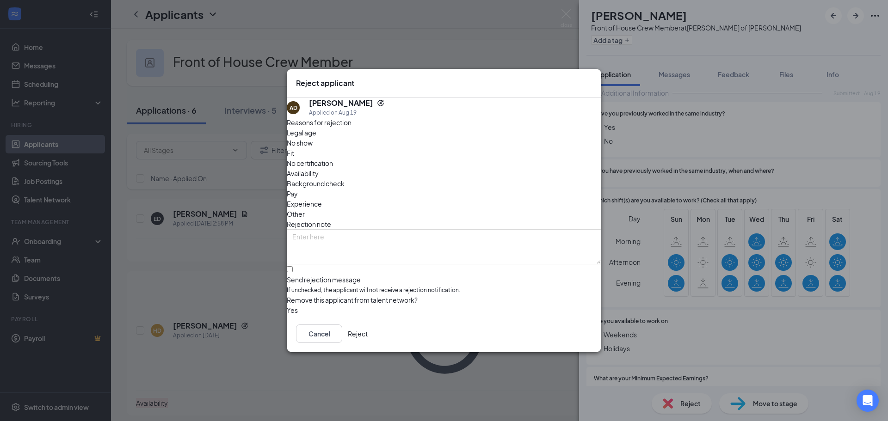
click at [319, 168] on span "Availability" at bounding box center [303, 173] width 32 height 10
click at [368, 338] on button "Reject" at bounding box center [358, 334] width 20 height 19
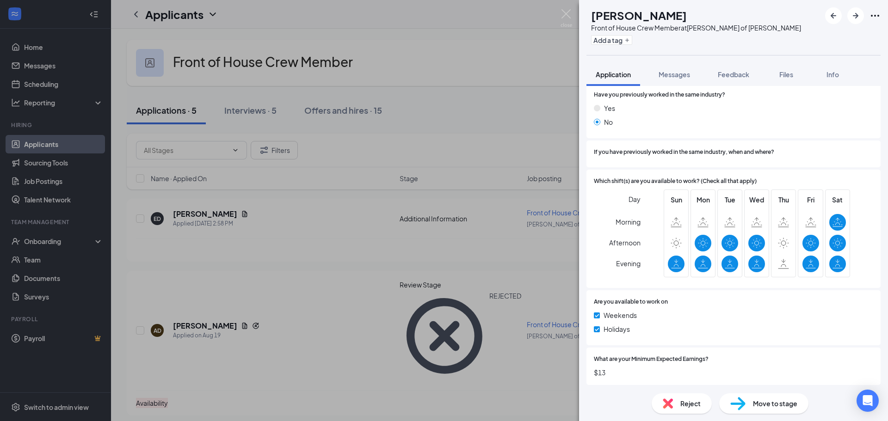
scroll to position [460, 0]
click at [677, 409] on div "Reject" at bounding box center [682, 404] width 60 height 20
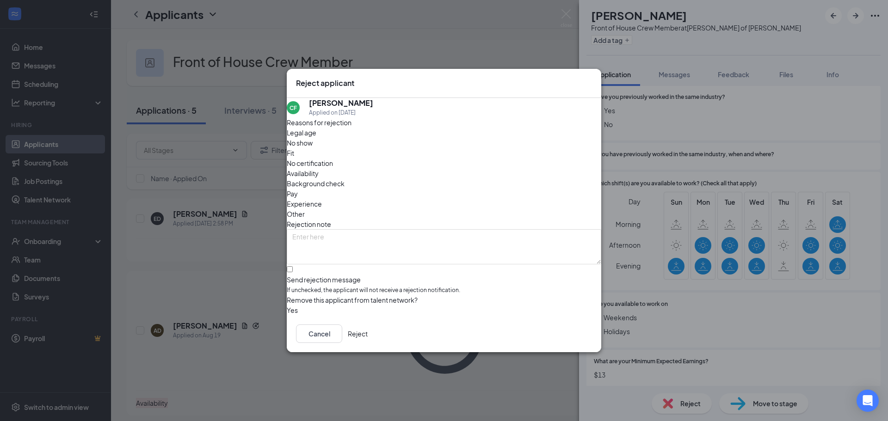
drag, startPoint x: 502, startPoint y: 158, endPoint x: 508, endPoint y: 152, distance: 8.5
click at [319, 168] on span "Availability" at bounding box center [303, 173] width 32 height 10
click at [368, 338] on button "Reject" at bounding box center [358, 334] width 20 height 19
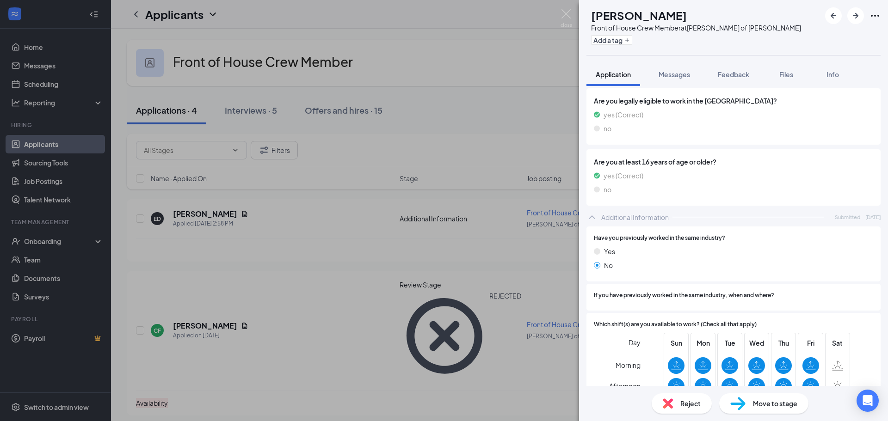
scroll to position [460, 0]
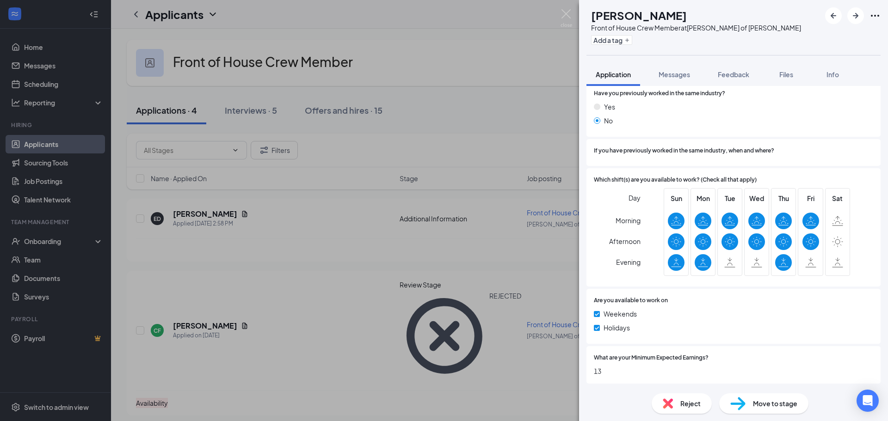
click at [767, 395] on div "Move to stage" at bounding box center [763, 404] width 89 height 20
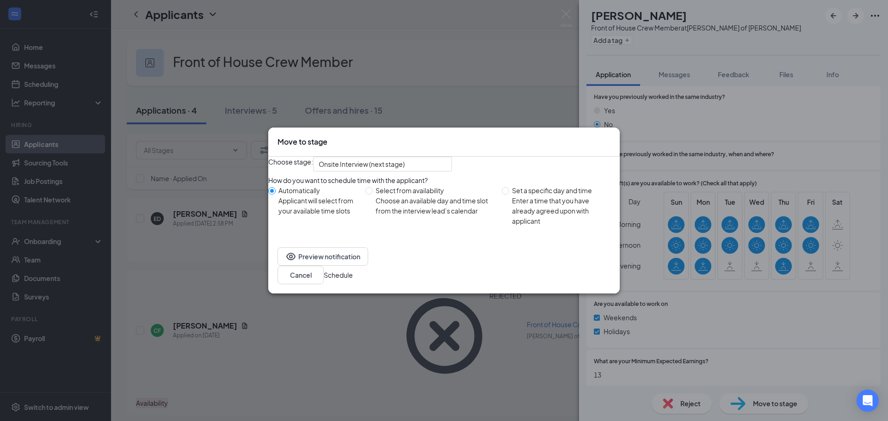
drag, startPoint x: 586, startPoint y: 279, endPoint x: 587, endPoint y: 284, distance: 5.1
click at [353, 279] on button "Schedule" at bounding box center [338, 275] width 29 height 10
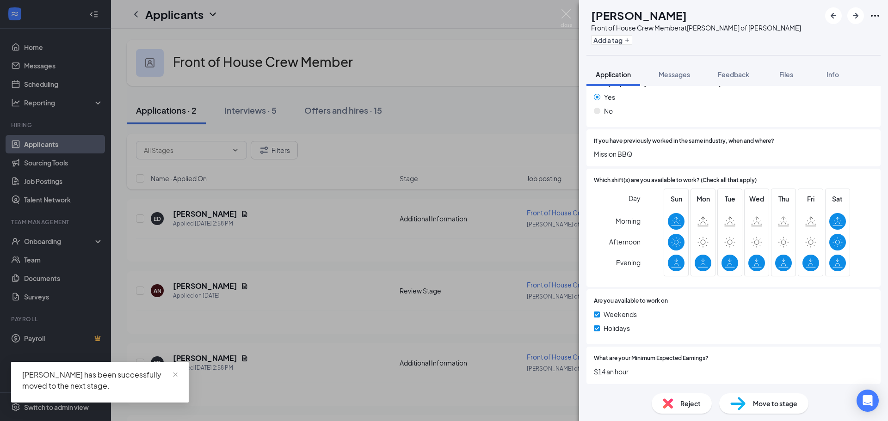
scroll to position [470, 0]
click at [679, 403] on div "Reject" at bounding box center [682, 404] width 60 height 20
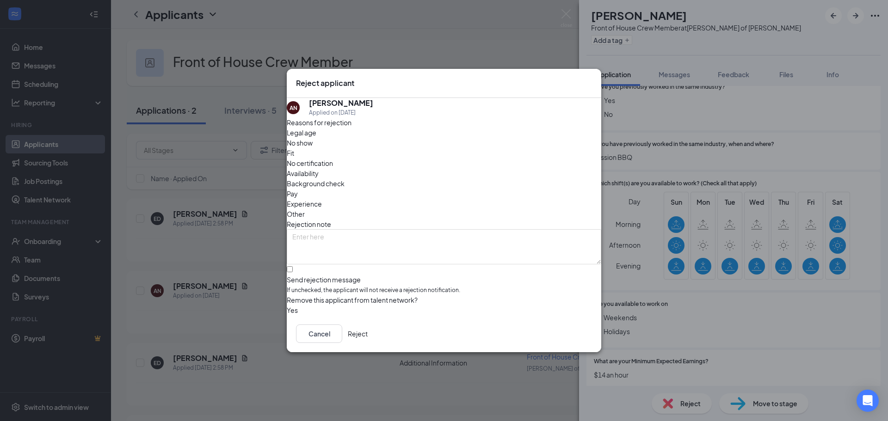
click at [319, 168] on span "Availability" at bounding box center [303, 173] width 32 height 10
click at [368, 339] on button "Reject" at bounding box center [358, 334] width 20 height 19
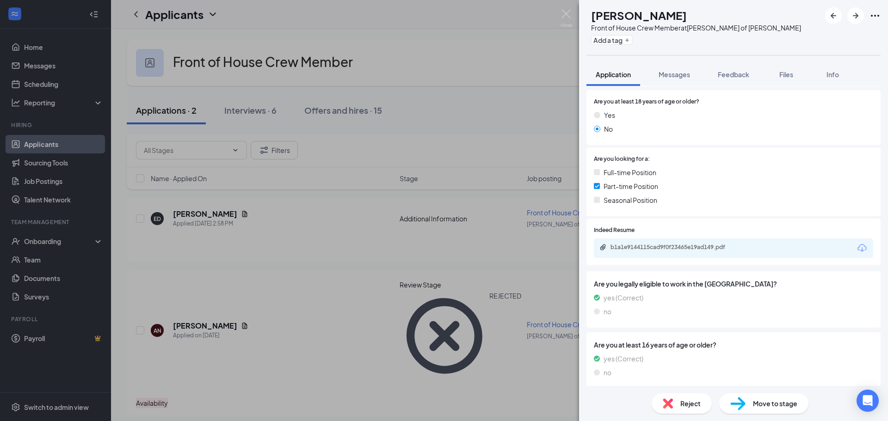
scroll to position [109, 0]
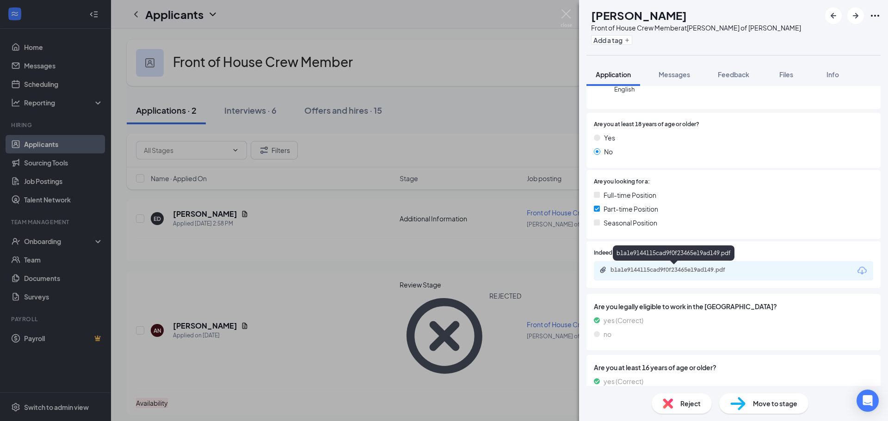
click at [670, 269] on div "b1a1e9144115cad9f0f23465e19ad149.pdf" at bounding box center [676, 269] width 130 height 7
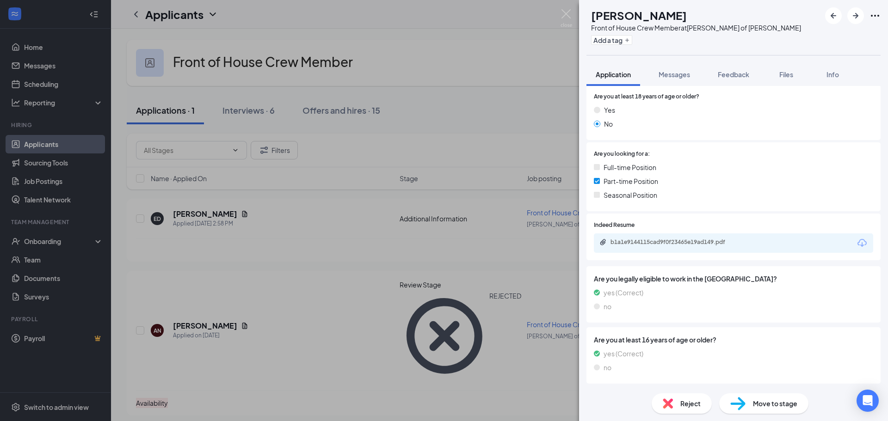
scroll to position [155, 0]
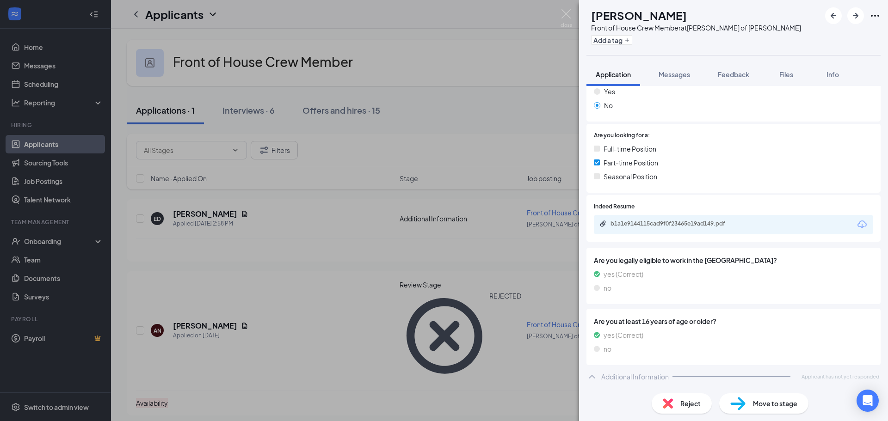
click at [683, 401] on span "Reject" at bounding box center [690, 404] width 20 height 10
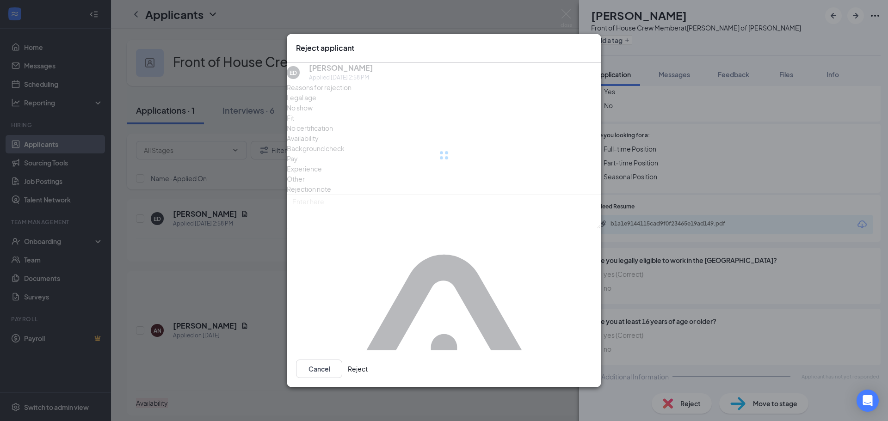
scroll to position [152, 0]
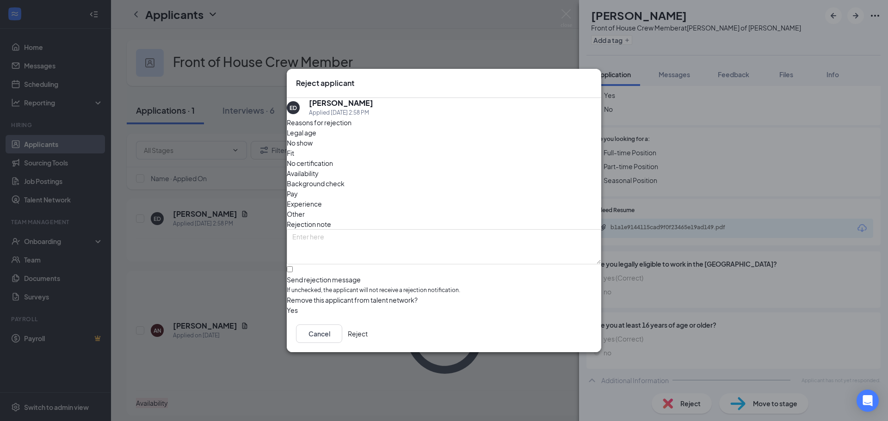
click at [322, 199] on span "Experience" at bounding box center [304, 204] width 35 height 10
click at [368, 337] on button "Reject" at bounding box center [358, 334] width 20 height 19
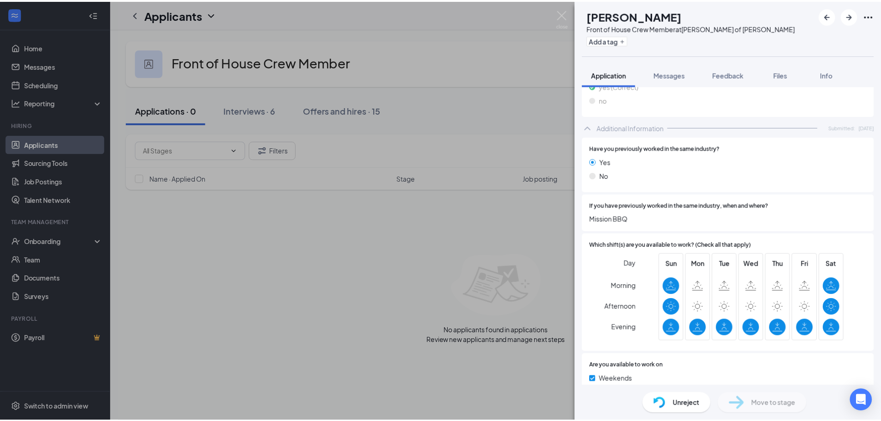
scroll to position [470, 0]
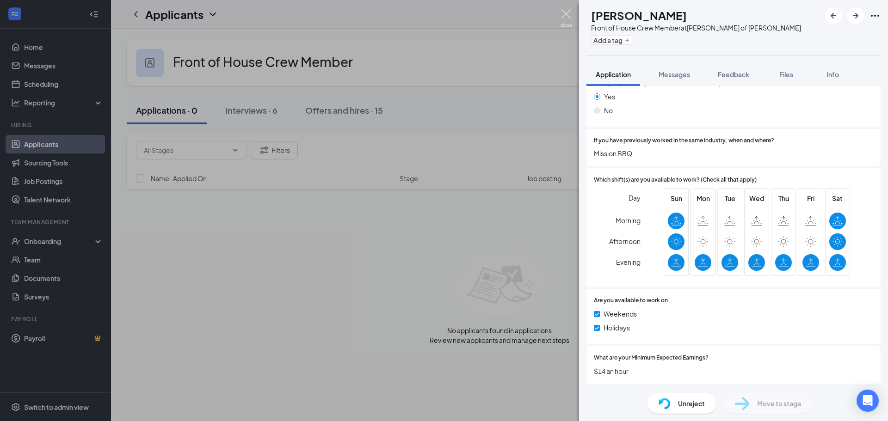
click at [565, 17] on img at bounding box center [567, 18] width 12 height 18
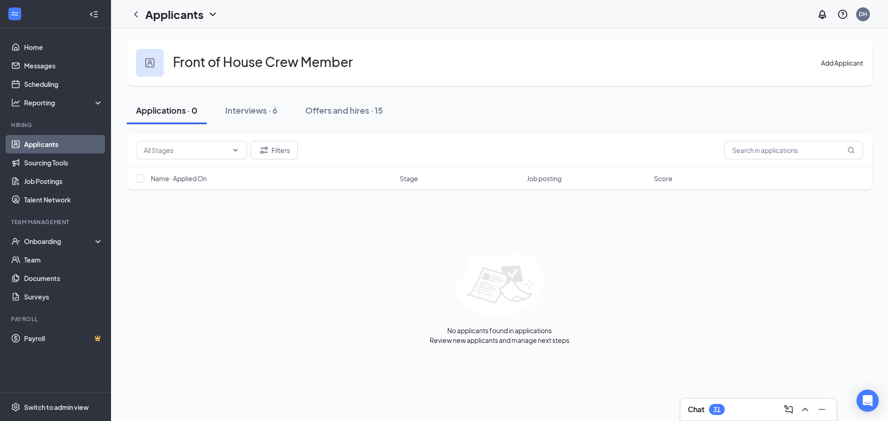
click at [57, 141] on link "Applicants" at bounding box center [63, 144] width 79 height 19
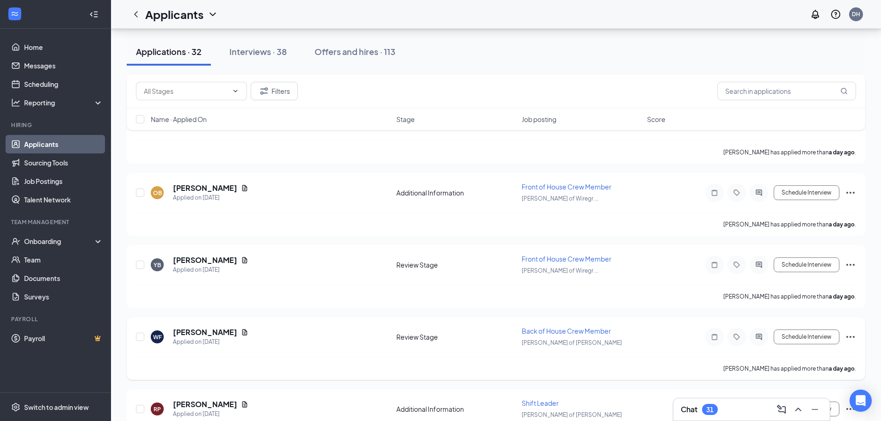
scroll to position [1110, 0]
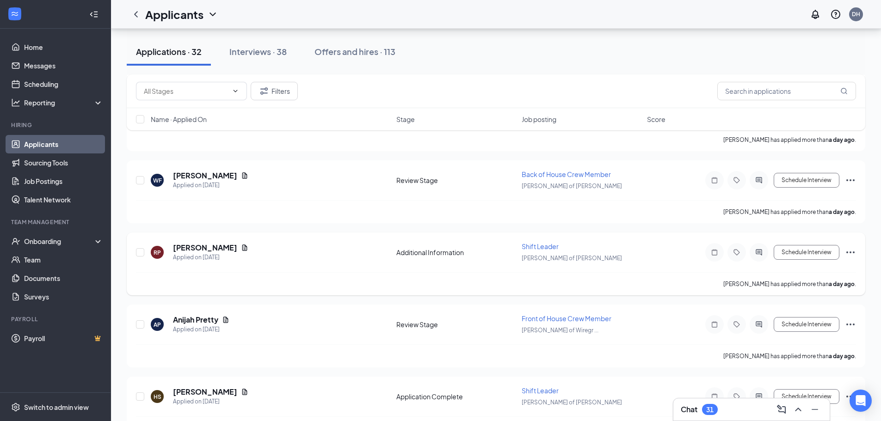
click at [544, 245] on span "Shift Leader" at bounding box center [540, 246] width 37 height 8
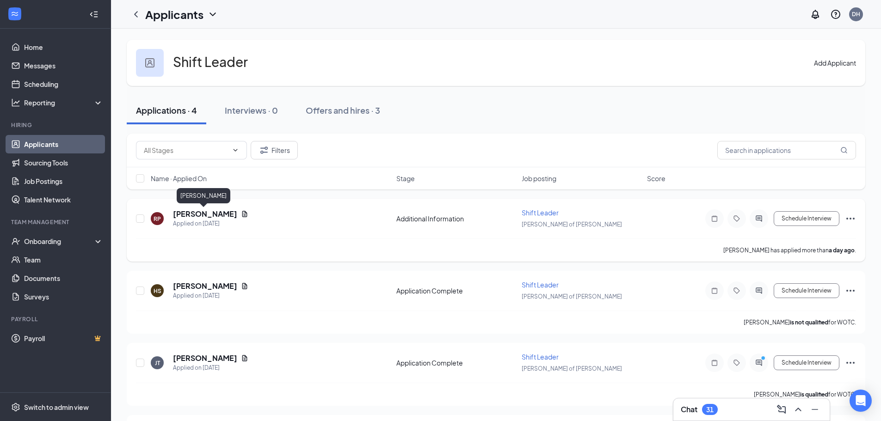
click at [193, 213] on h5 "[PERSON_NAME]" at bounding box center [205, 214] width 64 height 10
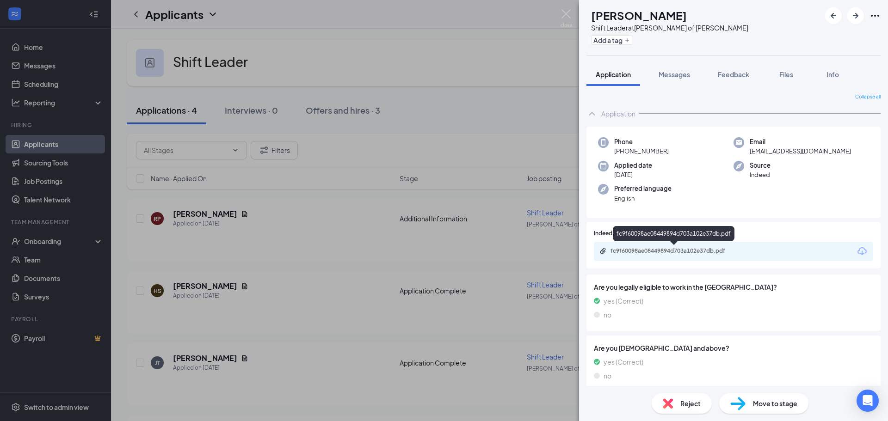
click at [673, 252] on div "fc9f60098ae08449894d703a102e37db.pdf" at bounding box center [676, 250] width 130 height 7
click at [852, 17] on icon "ArrowRight" at bounding box center [855, 15] width 11 height 11
click at [660, 256] on div "f195ef5ead6e1dc17b4ad62b4f921dfb.pdf" at bounding box center [674, 251] width 150 height 9
click at [566, 15] on img at bounding box center [567, 18] width 12 height 18
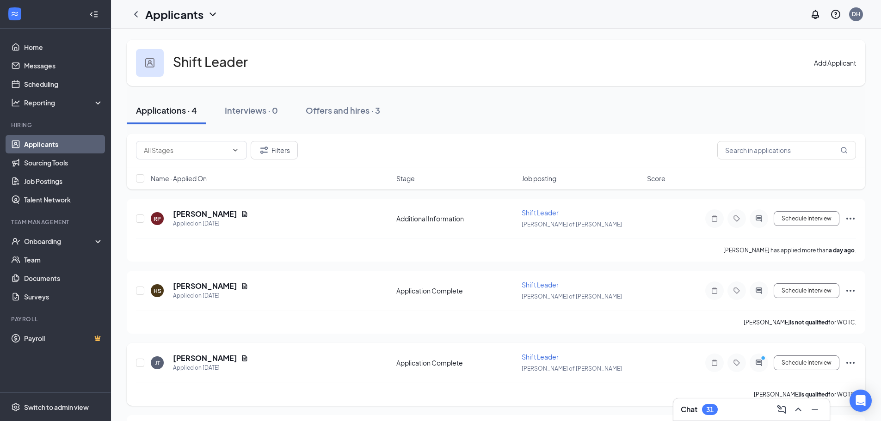
scroll to position [46, 0]
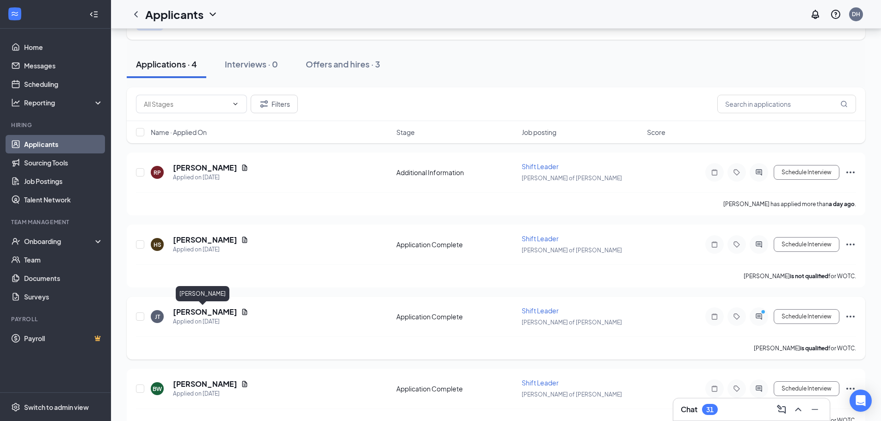
click at [200, 310] on h5 "[PERSON_NAME]" at bounding box center [205, 312] width 64 height 10
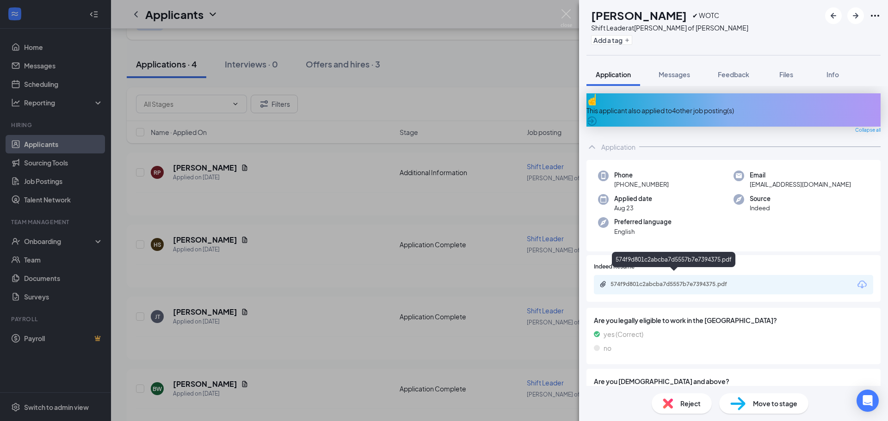
click at [657, 275] on div "574f9d801c2abcba7d5557b7e7394375.pdf" at bounding box center [733, 284] width 279 height 19
click at [657, 281] on div "574f9d801c2abcba7d5557b7e7394375.pdf" at bounding box center [676, 284] width 130 height 7
click at [854, 17] on icon "ArrowRight" at bounding box center [855, 15] width 11 height 11
click at [661, 281] on div "e29a01afb3560b3fff724ee97864484f.pdf" at bounding box center [676, 284] width 130 height 7
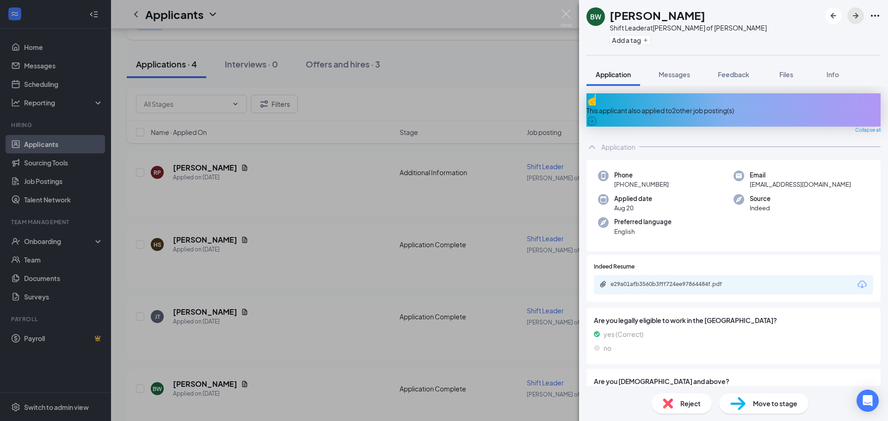
click at [853, 16] on icon "ArrowRight" at bounding box center [855, 15] width 11 height 11
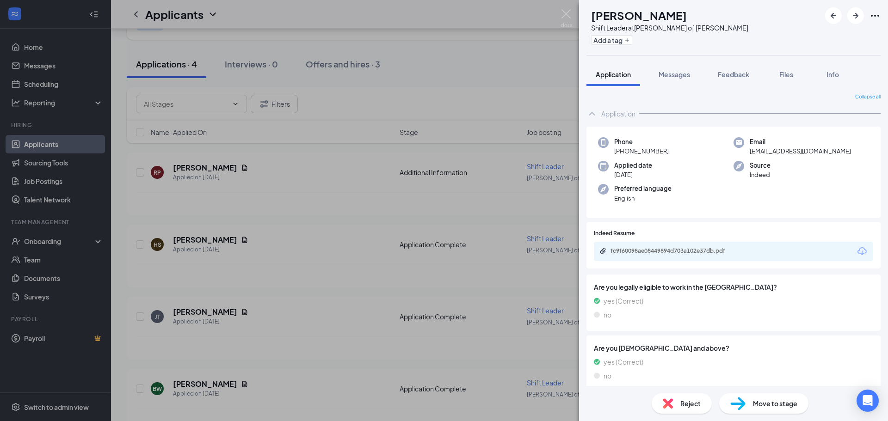
click at [305, 279] on div "RP [PERSON_NAME] Shift Leader at [PERSON_NAME] of [PERSON_NAME] Add a tag Appli…" at bounding box center [444, 210] width 888 height 421
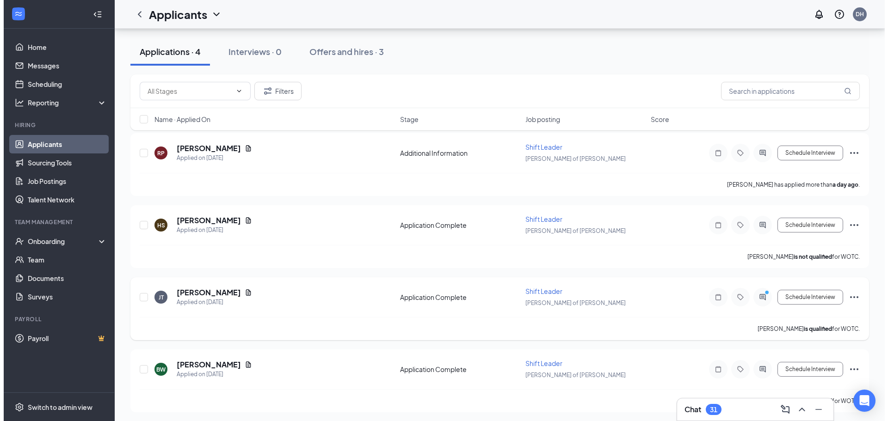
scroll to position [68, 0]
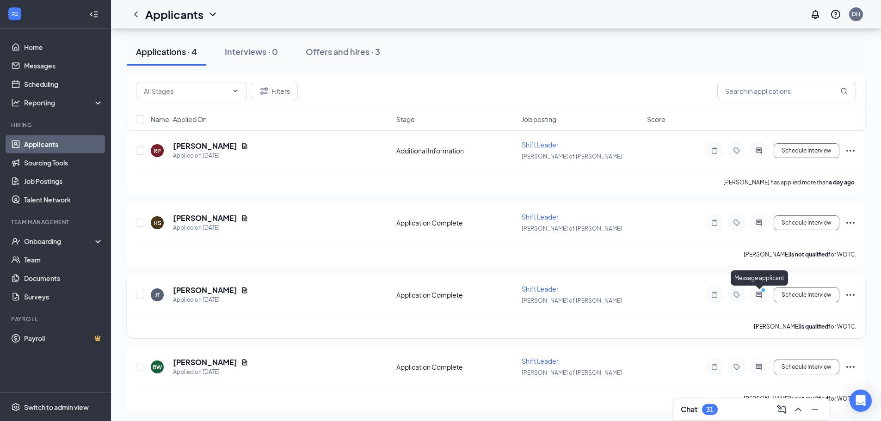
click at [759, 297] on icon "ActiveChat" at bounding box center [758, 294] width 11 height 7
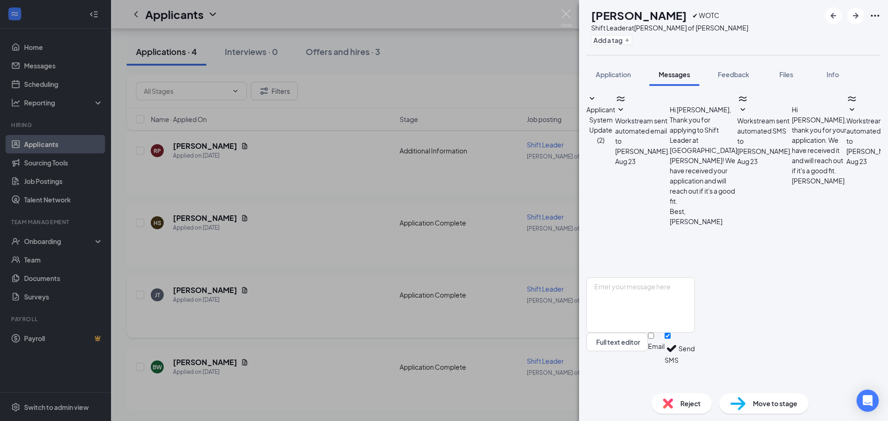
scroll to position [123, 0]
click at [567, 13] on img at bounding box center [567, 18] width 12 height 18
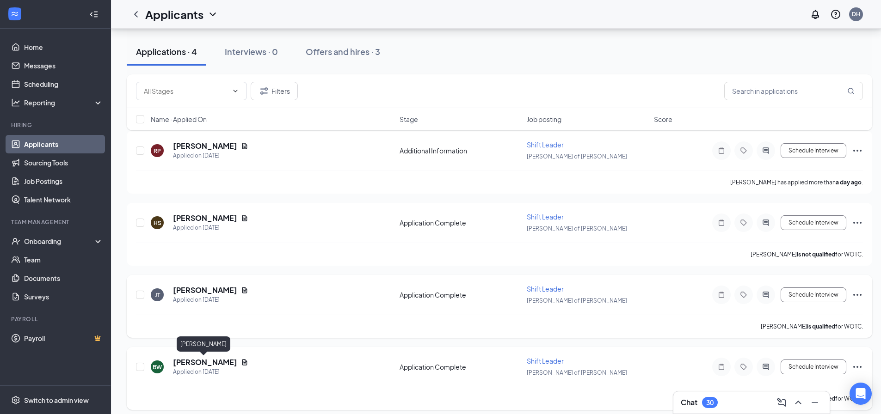
click at [192, 364] on h5 "[PERSON_NAME]" at bounding box center [205, 363] width 64 height 10
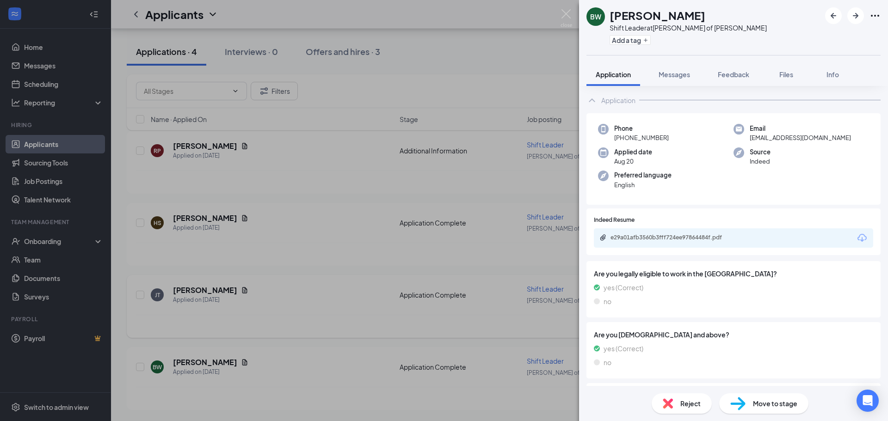
scroll to position [44, 0]
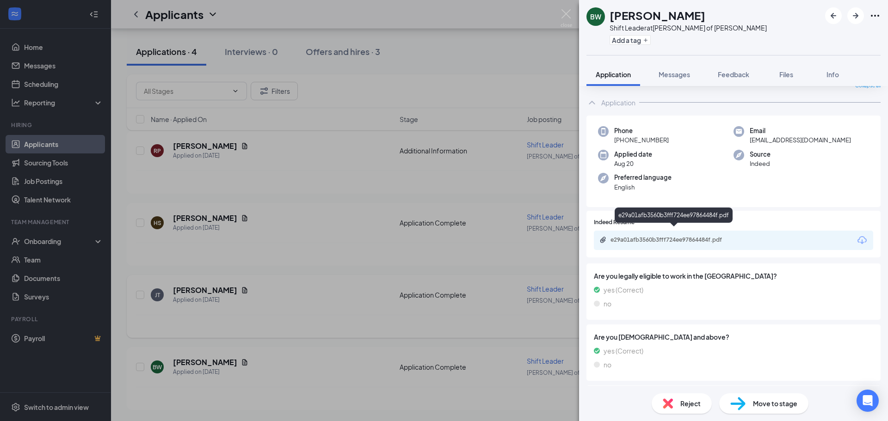
click at [673, 236] on div "e29a01afb3560b3fff724ee97864484f.pdf" at bounding box center [676, 239] width 130 height 7
click at [773, 406] on span "Move to stage" at bounding box center [775, 404] width 44 height 10
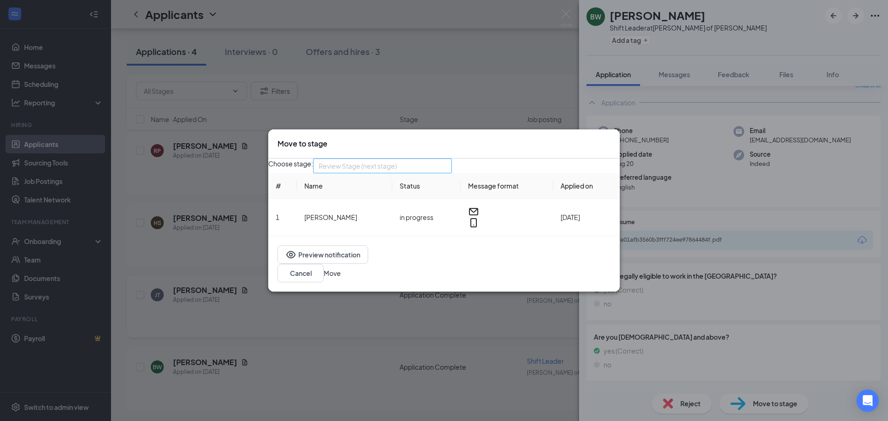
click at [421, 167] on div "Review Stage (next stage) 4010904 4012621 4010905 Application Additional Inform…" at bounding box center [382, 166] width 139 height 15
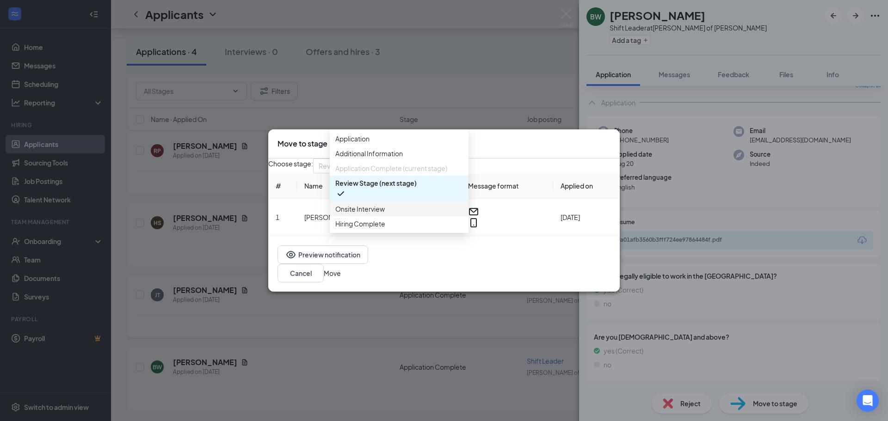
click at [412, 214] on span "Onsite Interview" at bounding box center [399, 209] width 128 height 10
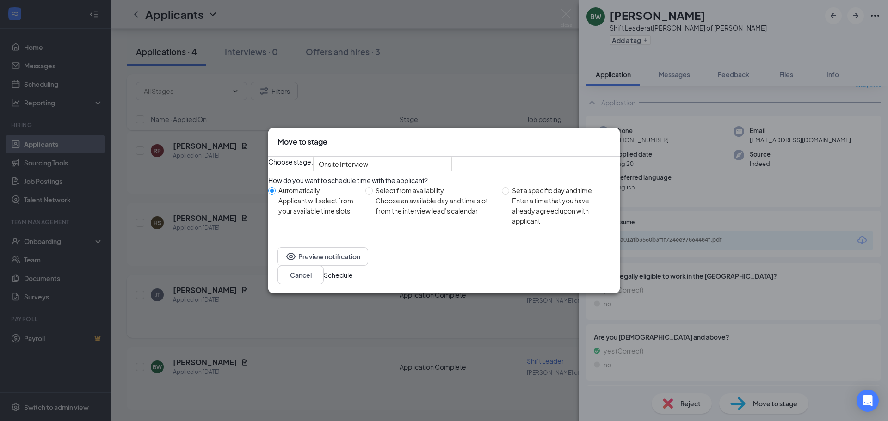
click at [353, 280] on button "Schedule" at bounding box center [338, 275] width 29 height 10
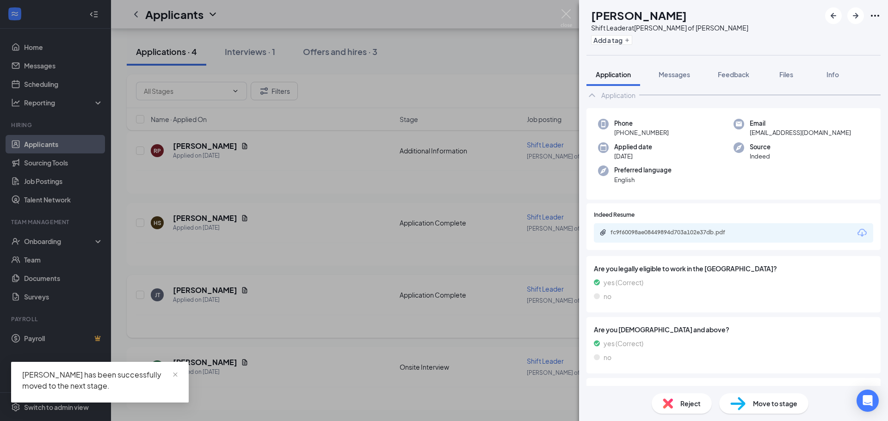
scroll to position [88, 0]
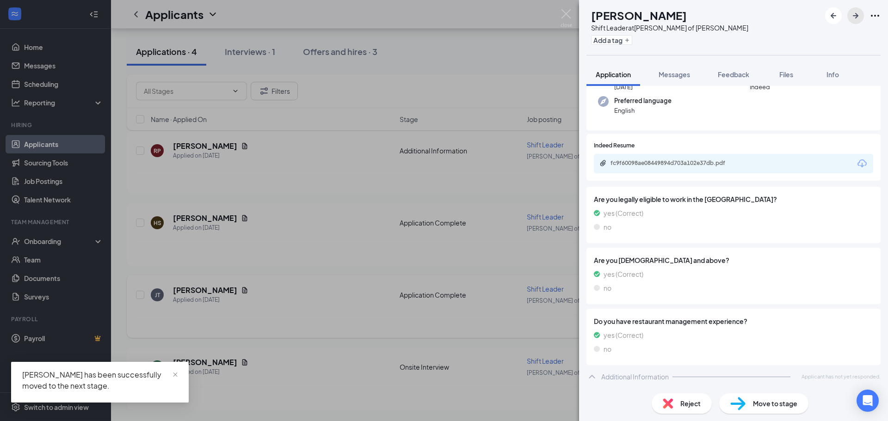
click at [856, 16] on icon "ArrowRight" at bounding box center [856, 16] width 6 height 6
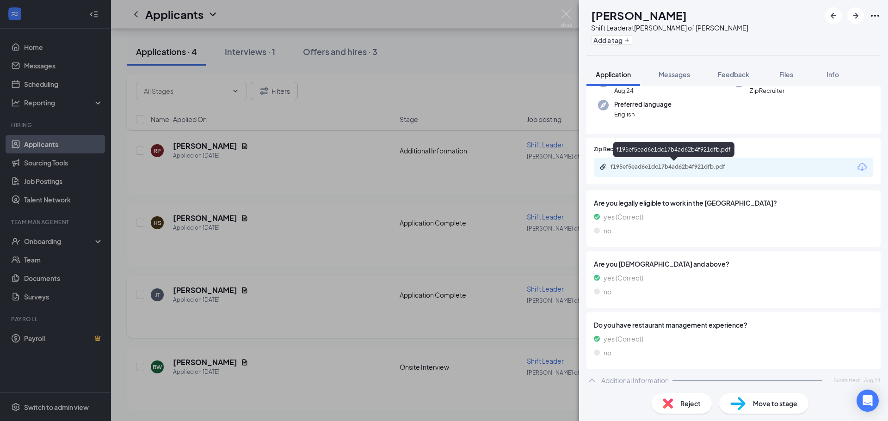
click at [649, 170] on div "f195ef5ead6e1dc17b4ad62b4f921dfb.pdf" at bounding box center [676, 166] width 130 height 7
click at [765, 406] on span "Move to stage" at bounding box center [775, 404] width 44 height 10
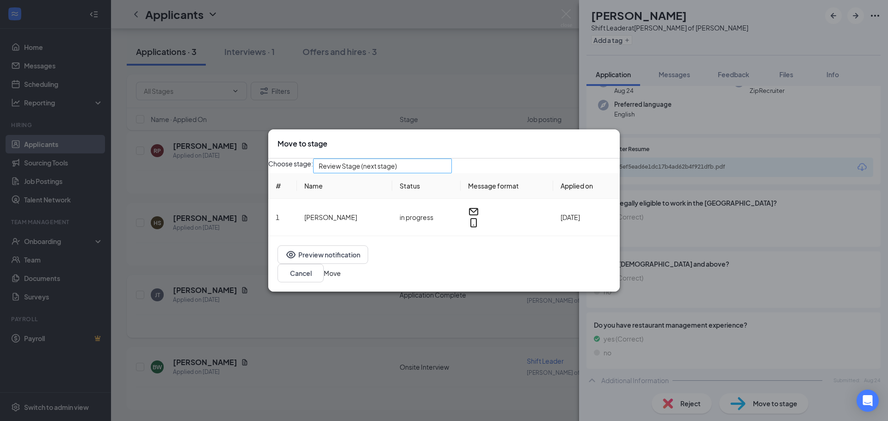
click at [422, 176] on span "Review Stage (next stage)" at bounding box center [378, 171] width 119 height 25
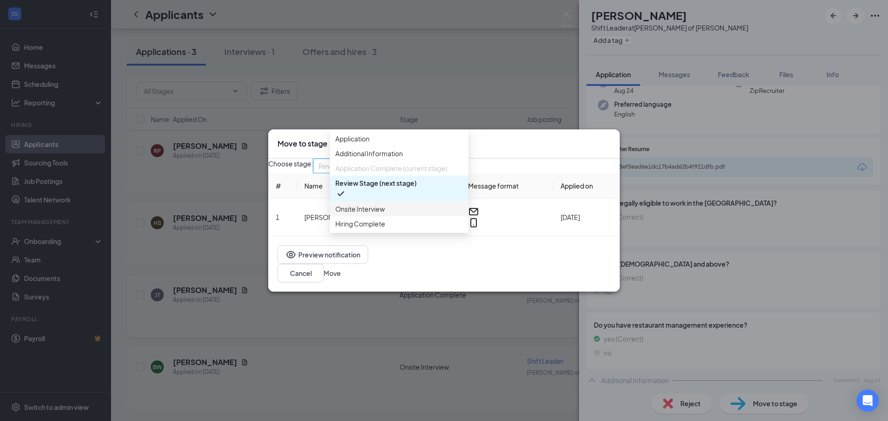
click at [379, 216] on div "Onsite Interview" at bounding box center [399, 209] width 139 height 15
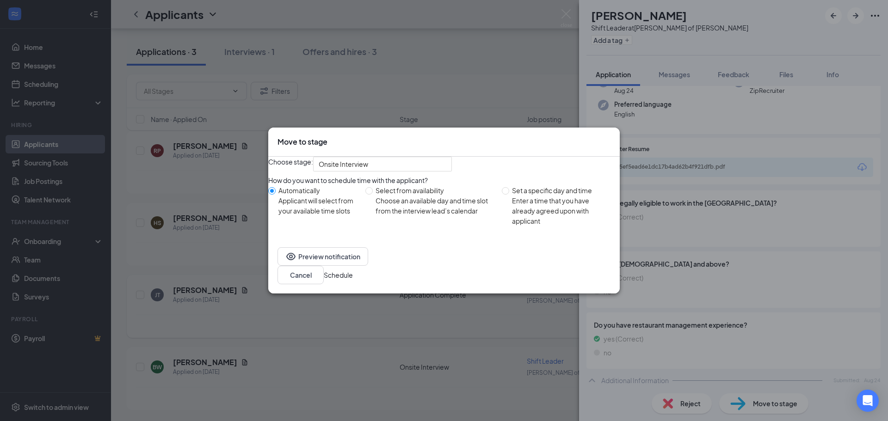
click at [353, 280] on button "Schedule" at bounding box center [338, 275] width 29 height 10
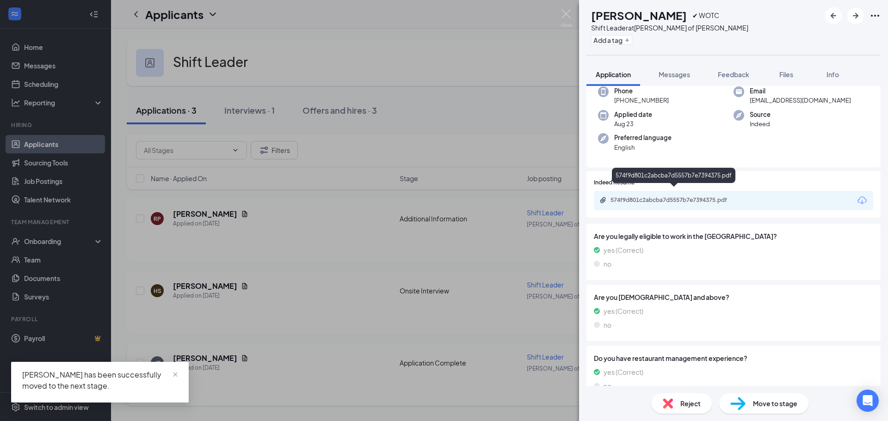
click at [678, 197] on div "574f9d801c2abcba7d5557b7e7394375.pdf" at bounding box center [676, 200] width 130 height 7
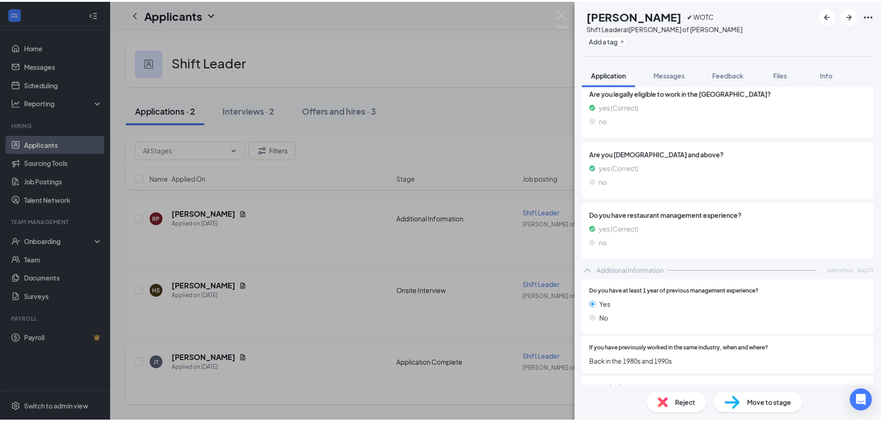
scroll to position [226, 0]
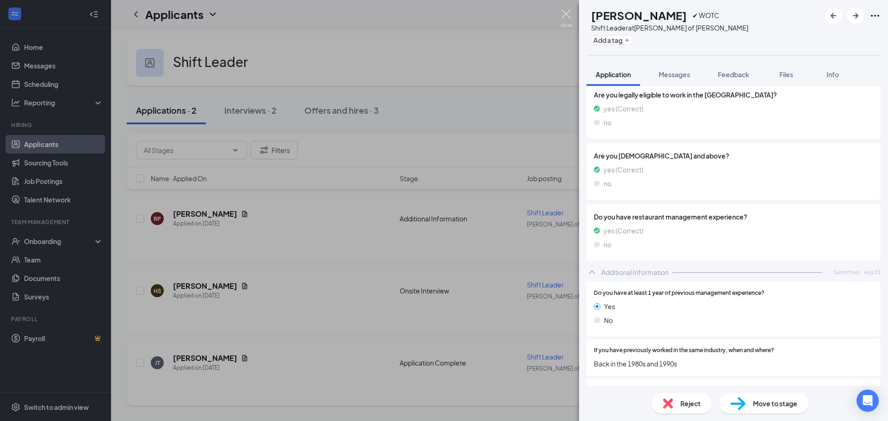
click at [566, 15] on img at bounding box center [567, 18] width 12 height 18
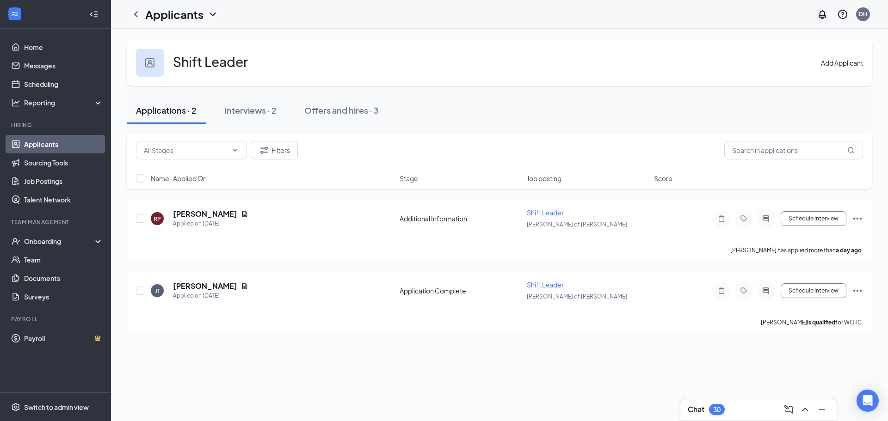
click at [60, 141] on link "Applicants" at bounding box center [63, 144] width 79 height 19
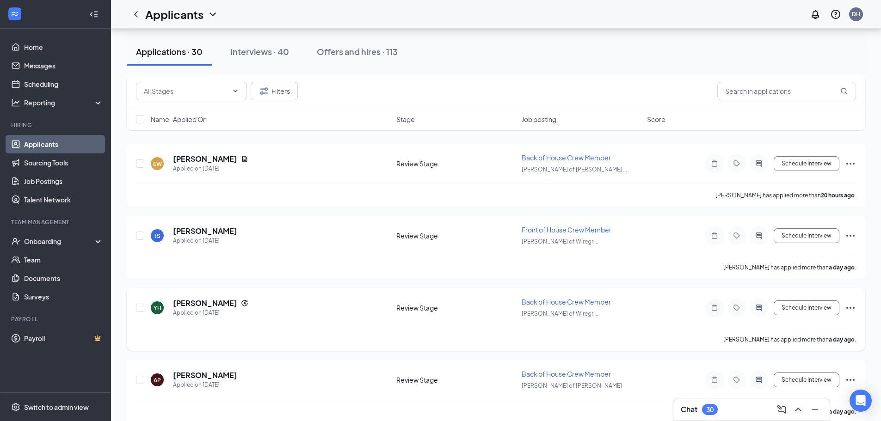
scroll to position [786, 0]
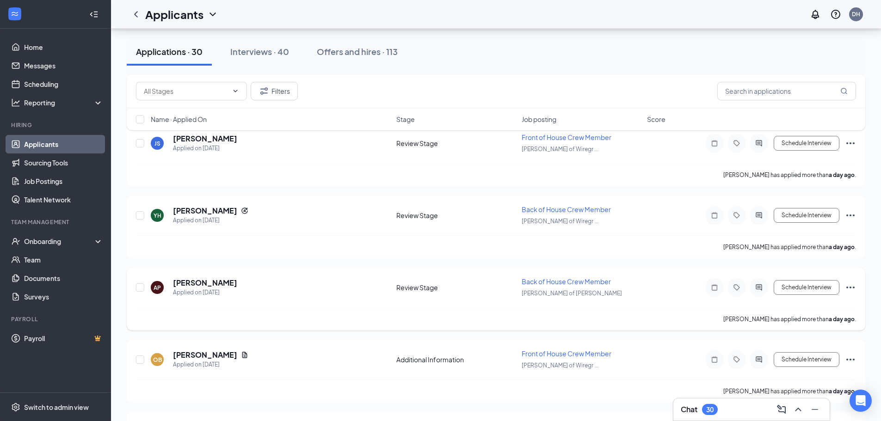
click at [554, 283] on span "Back of House Crew Member" at bounding box center [566, 282] width 89 height 8
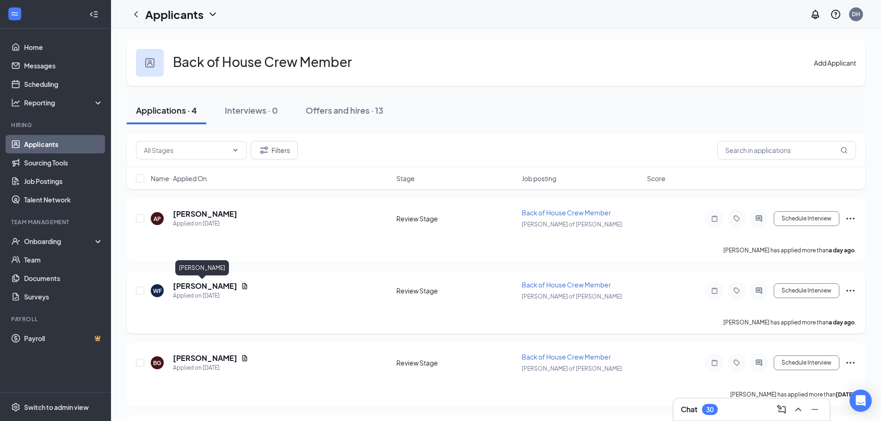
click at [199, 285] on h5 "[PERSON_NAME]" at bounding box center [205, 286] width 64 height 10
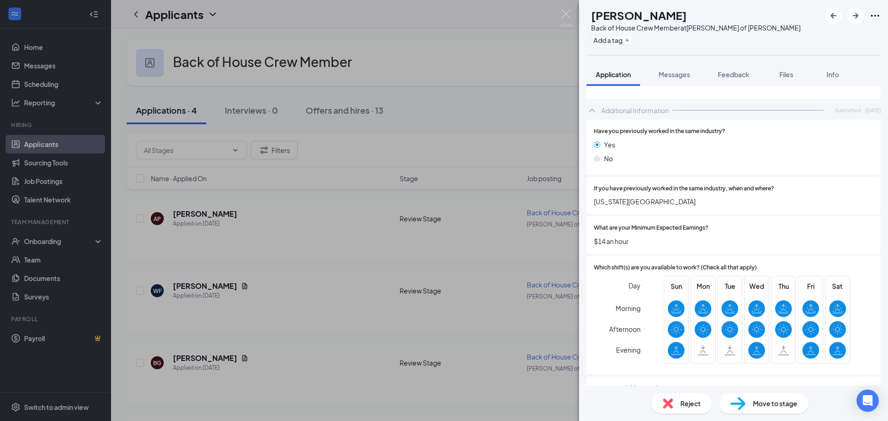
scroll to position [377, 0]
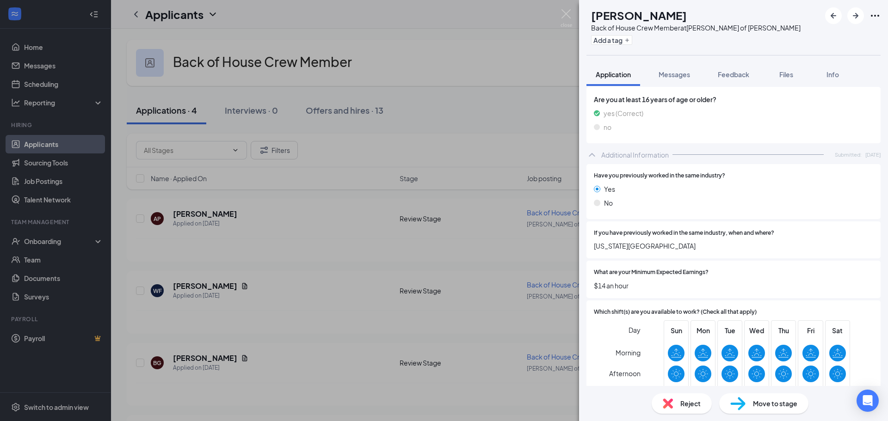
click at [766, 404] on span "Move to stage" at bounding box center [775, 404] width 44 height 10
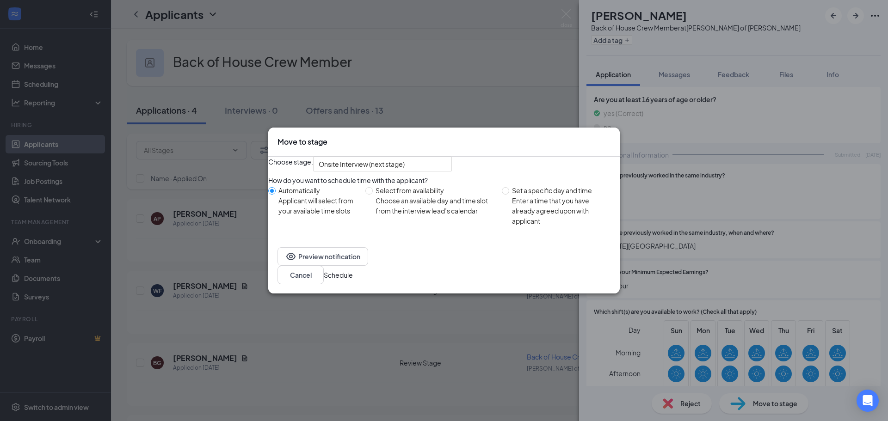
click at [353, 280] on button "Schedule" at bounding box center [338, 275] width 29 height 10
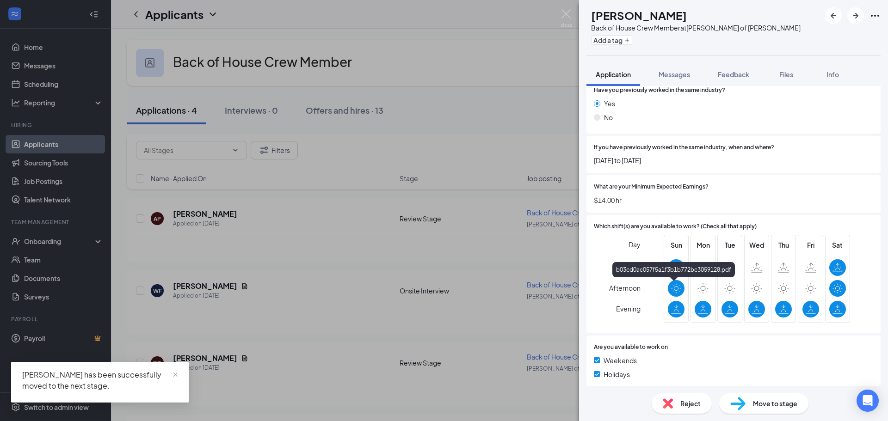
scroll to position [470, 0]
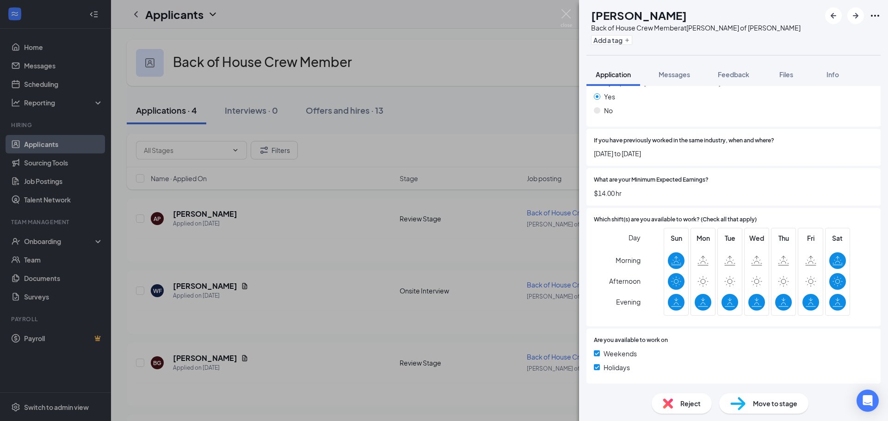
click at [676, 397] on div "Reject" at bounding box center [682, 404] width 60 height 20
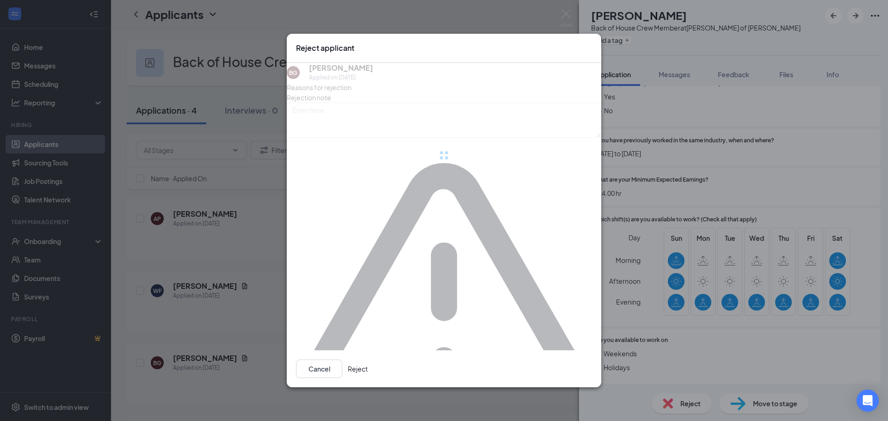
scroll to position [466, 0]
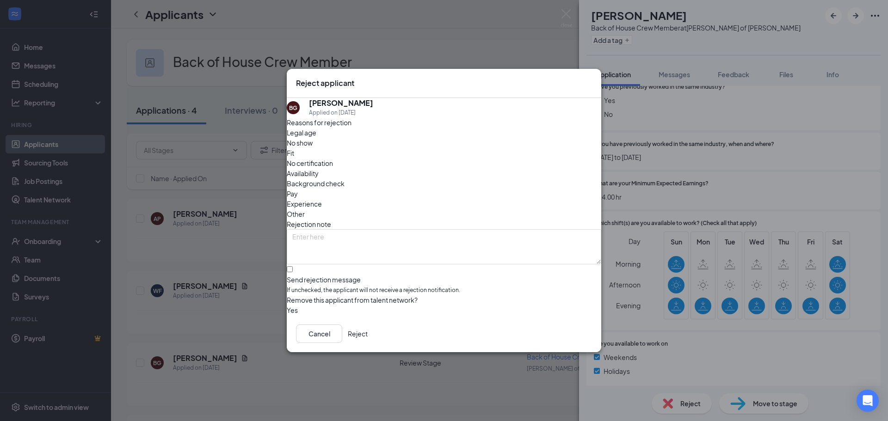
click at [595, 81] on icon "Cross" at bounding box center [598, 84] width 6 height 6
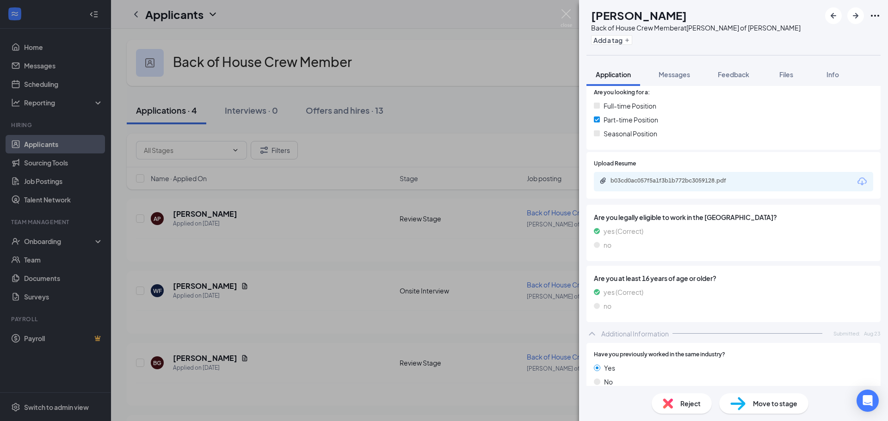
scroll to position [189, 0]
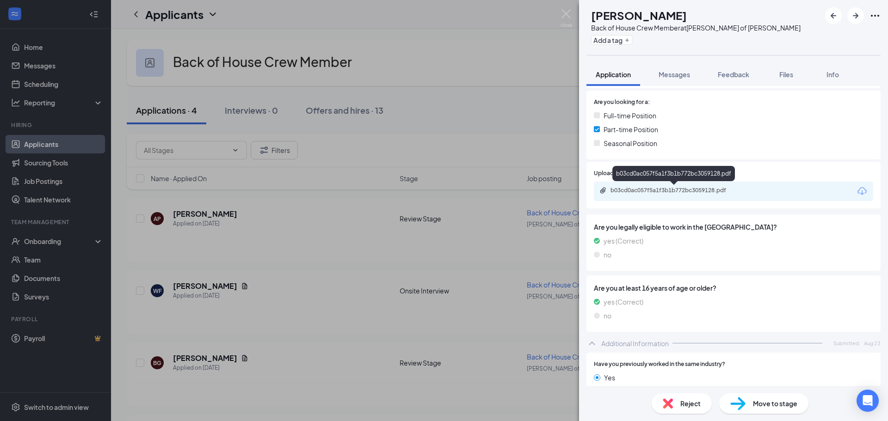
click at [675, 190] on div "b03cd0ac057f5a1f3b1b772bc3059128.pdf" at bounding box center [676, 190] width 130 height 7
click at [855, 16] on icon "ArrowRight" at bounding box center [856, 16] width 6 height 6
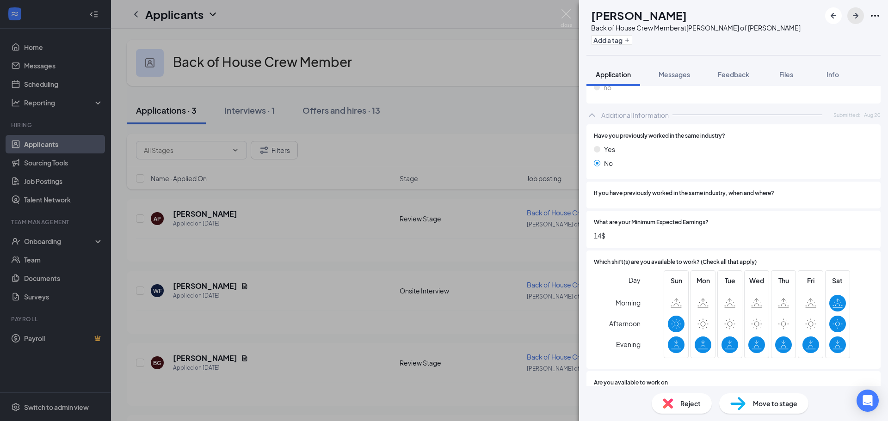
scroll to position [460, 0]
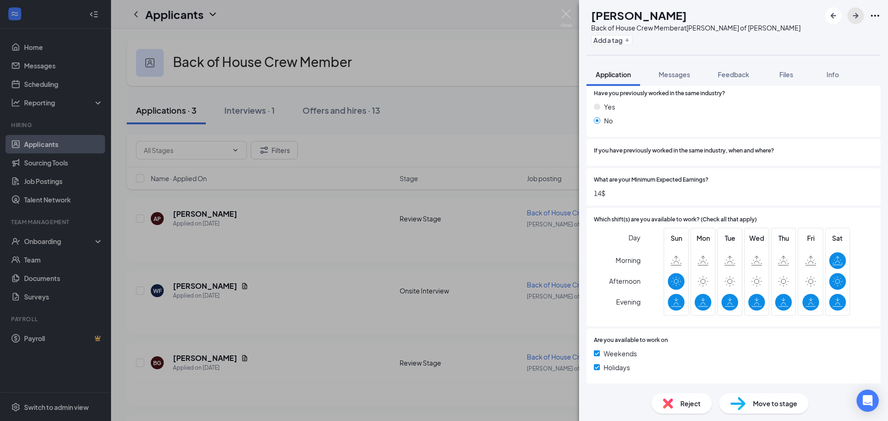
click at [856, 19] on icon "ArrowRight" at bounding box center [855, 15] width 11 height 11
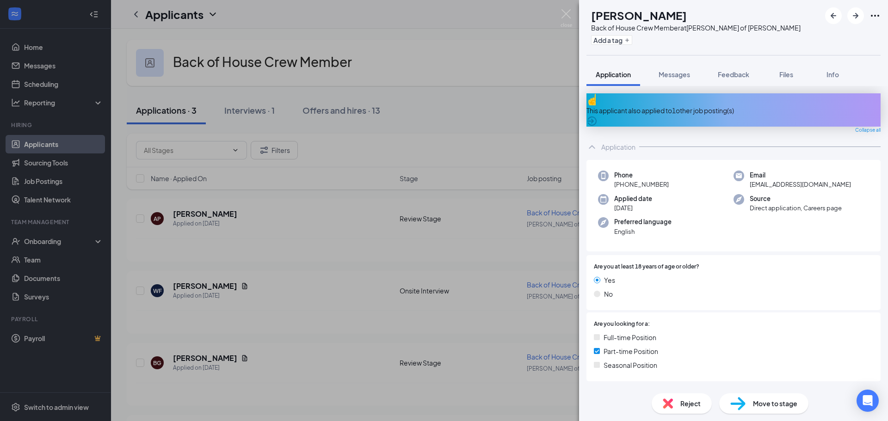
click at [490, 104] on div "AP [PERSON_NAME] Back of House Crew Member at [PERSON_NAME] of [PERSON_NAME] Ad…" at bounding box center [444, 210] width 888 height 421
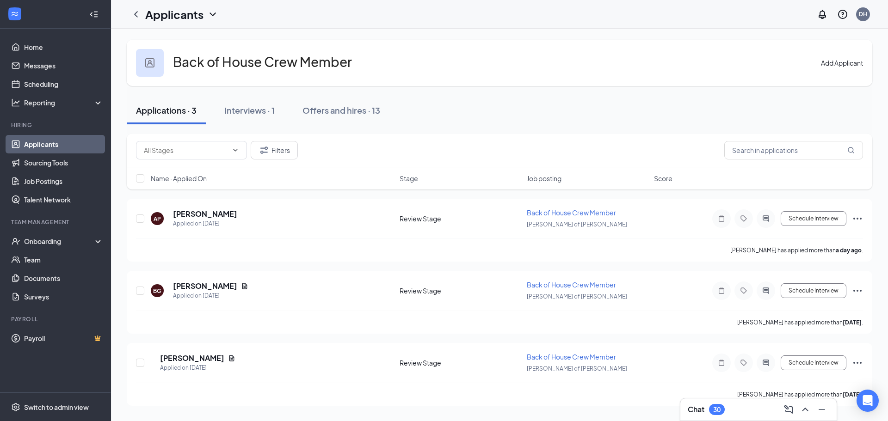
click at [31, 147] on link "Applicants" at bounding box center [63, 144] width 79 height 19
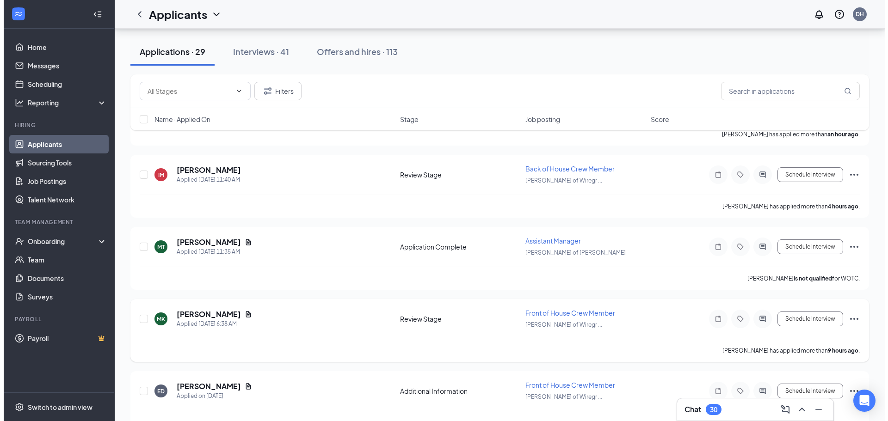
scroll to position [416, 0]
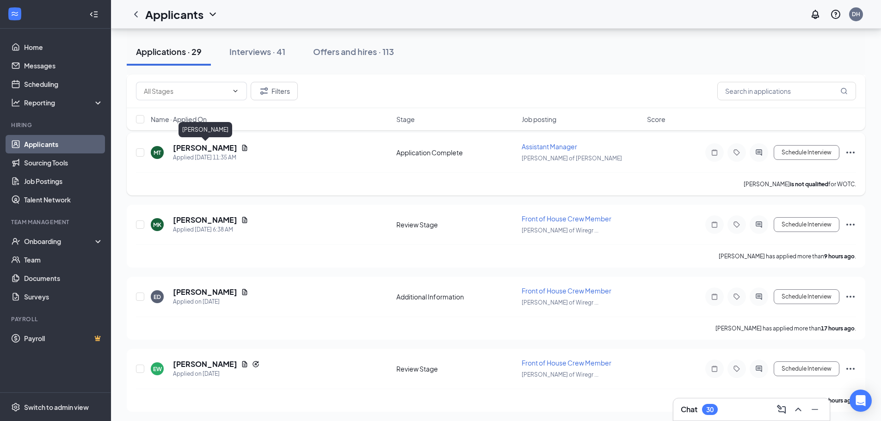
click at [191, 149] on h5 "[PERSON_NAME]" at bounding box center [205, 148] width 64 height 10
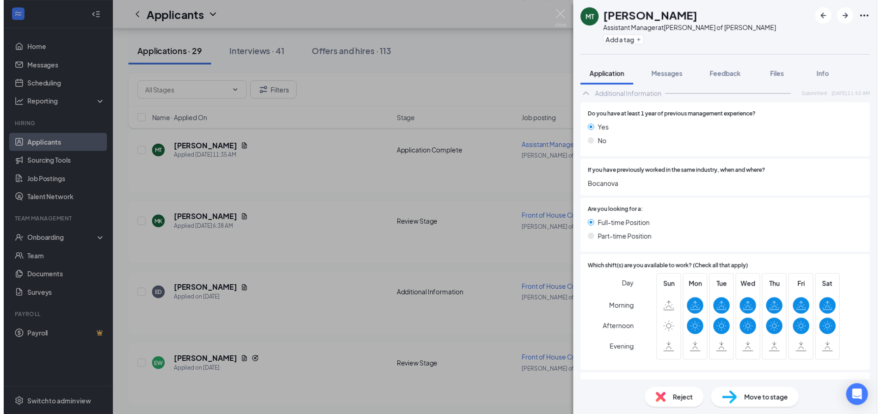
scroll to position [620, 0]
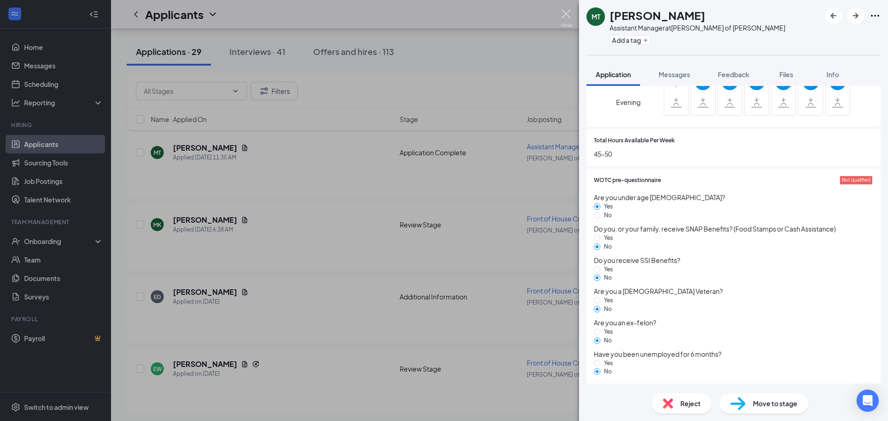
click at [565, 18] on img at bounding box center [567, 18] width 12 height 18
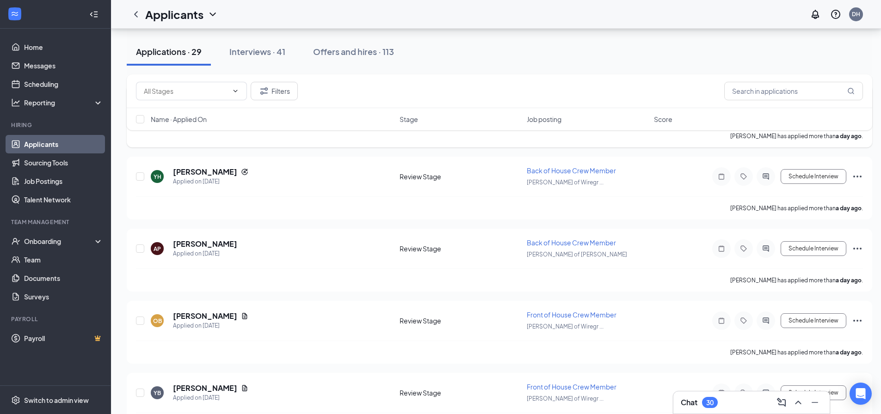
scroll to position [833, 0]
